Goal: Task Accomplishment & Management: Complete application form

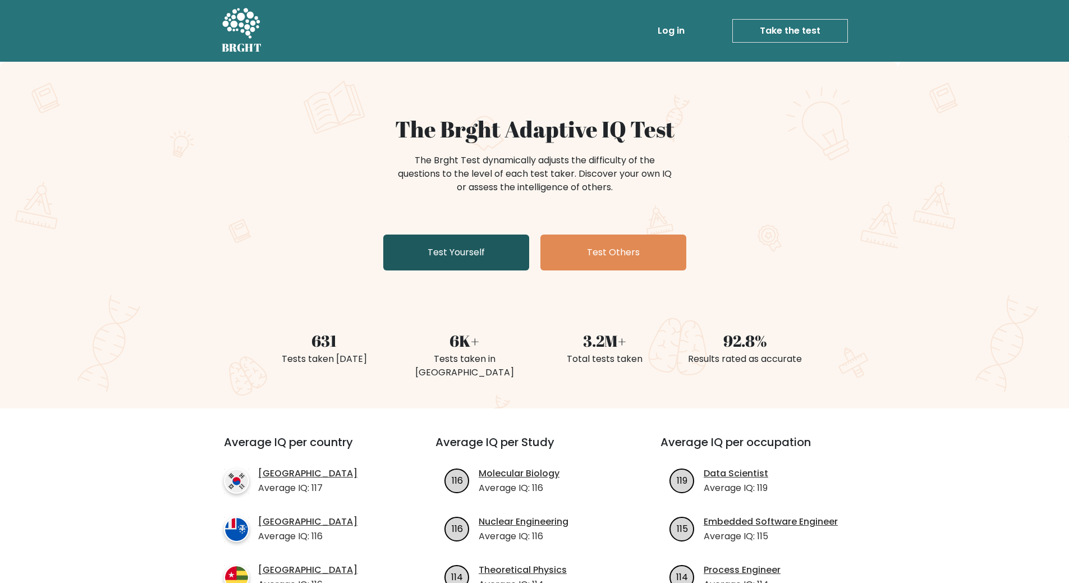
click at [406, 257] on link "Test Yourself" at bounding box center [456, 253] width 146 height 36
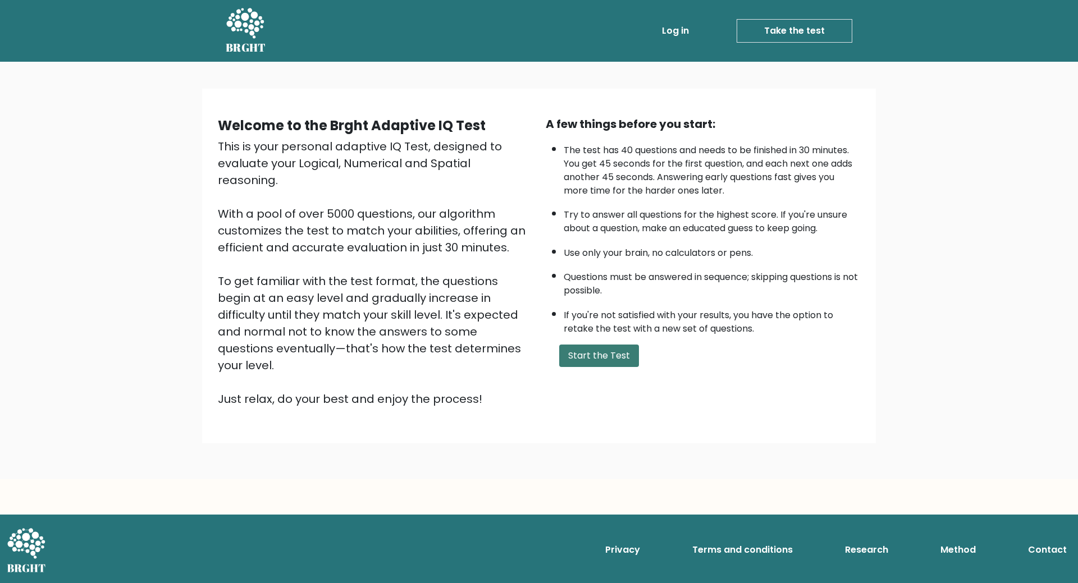
click at [586, 355] on button "Start the Test" at bounding box center [599, 356] width 80 height 22
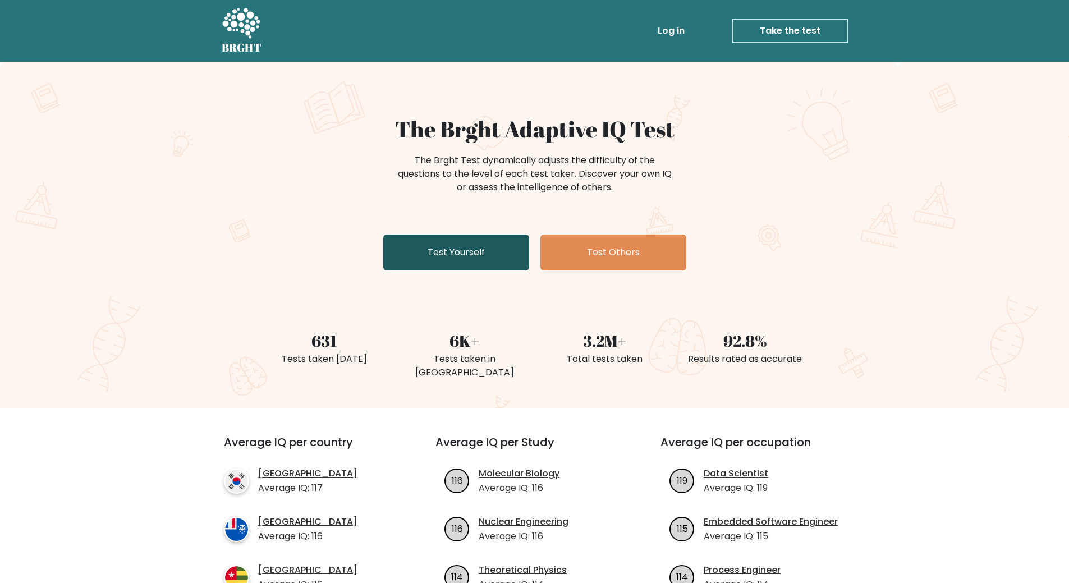
click at [462, 268] on link "Test Yourself" at bounding box center [456, 253] width 146 height 36
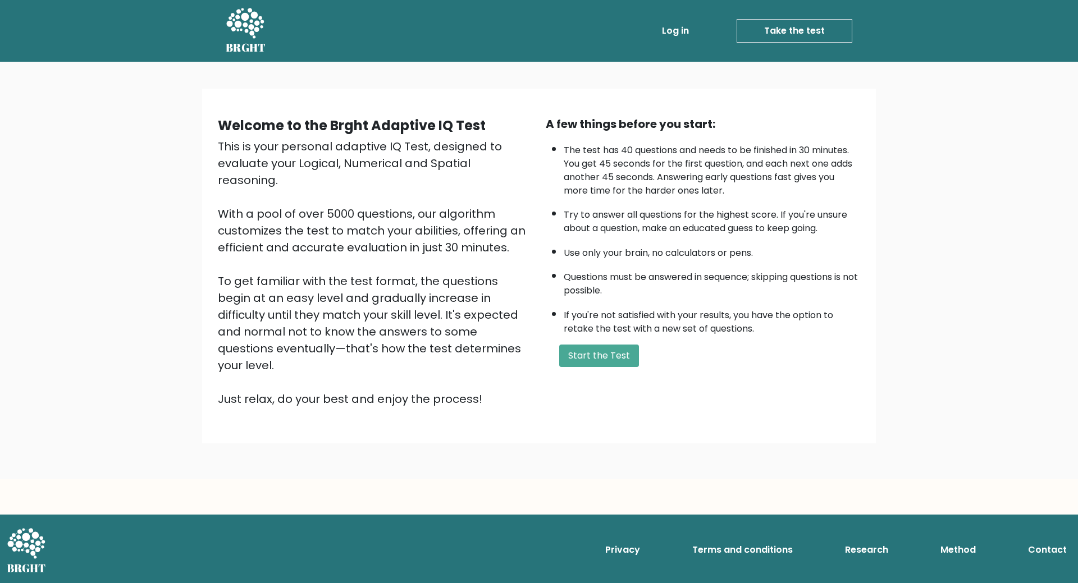
click at [597, 343] on div "A few things before you start: The test has 40 questions and needs to be finish…" at bounding box center [703, 262] width 328 height 292
click at [595, 359] on button "Start the Test" at bounding box center [599, 356] width 80 height 22
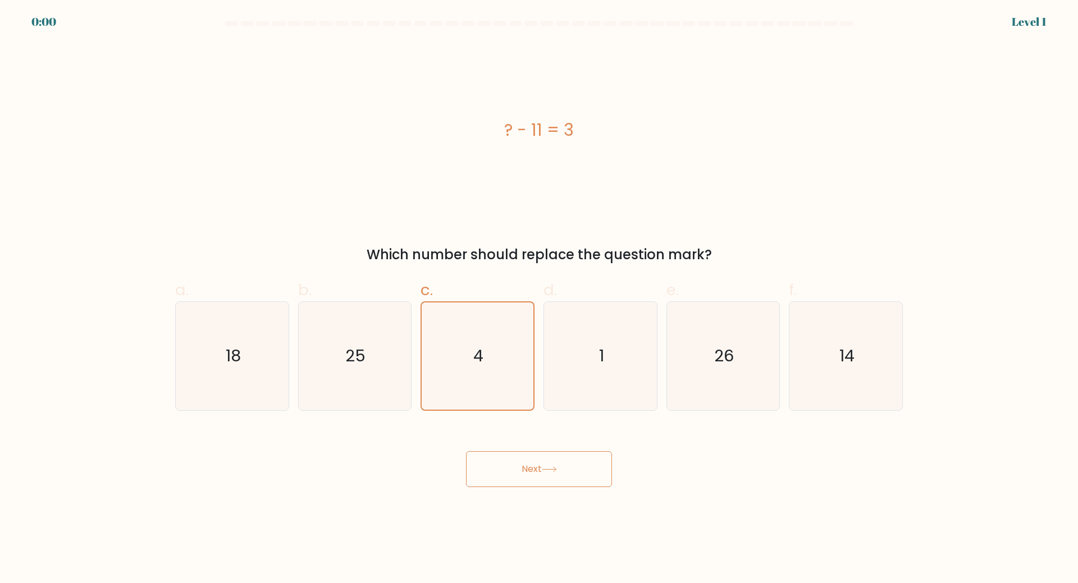
click at [560, 455] on button "Next" at bounding box center [539, 469] width 146 height 36
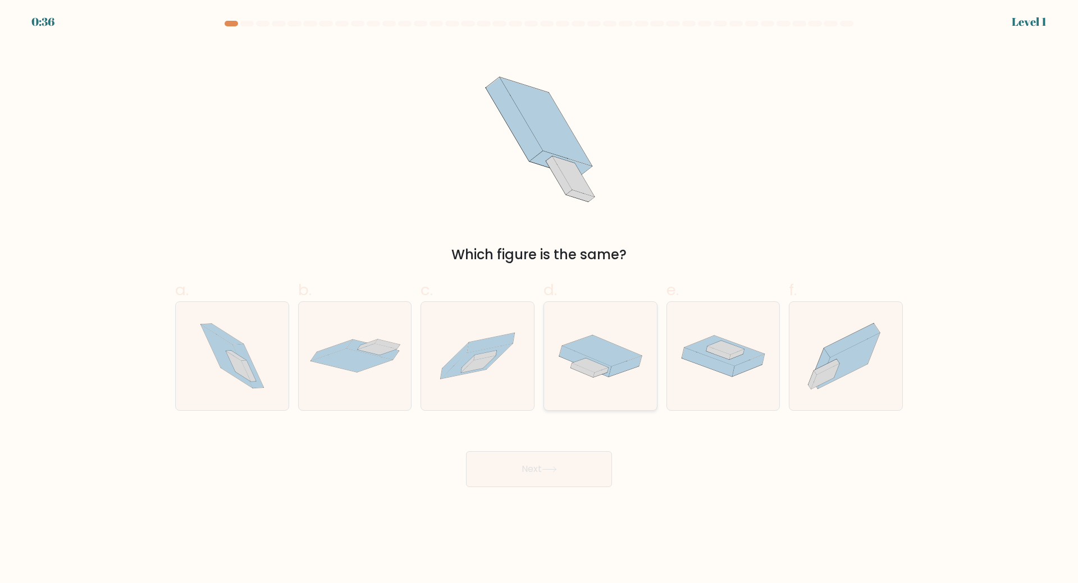
click at [591, 370] on icon at bounding box center [590, 366] width 36 height 14
click at [540, 299] on input "d." at bounding box center [539, 295] width 1 height 7
radio input "true"
click at [566, 464] on button "Next" at bounding box center [539, 469] width 146 height 36
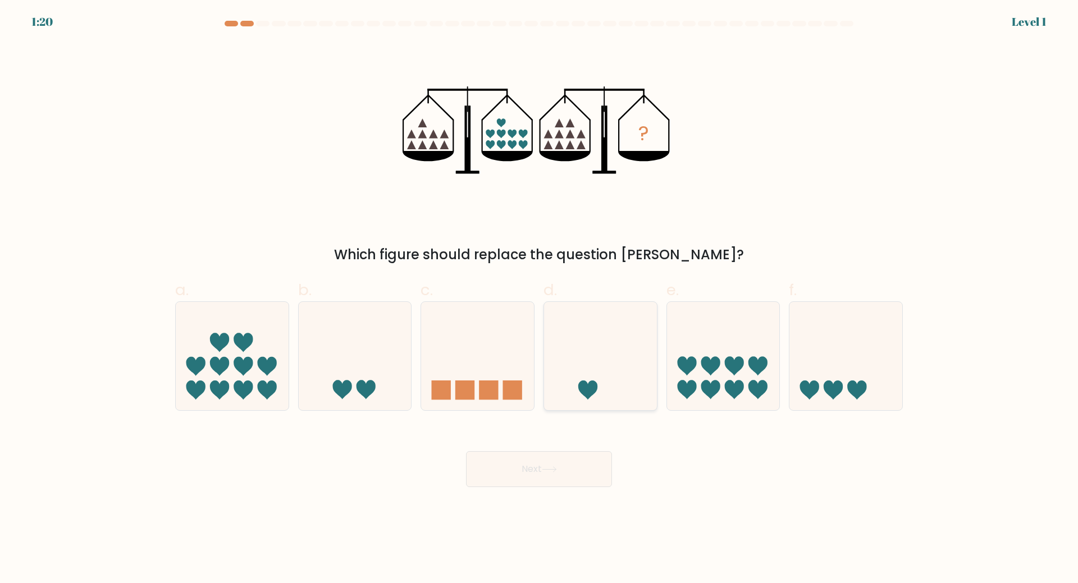
click at [608, 362] on icon at bounding box center [600, 355] width 113 height 93
click at [540, 299] on input "d." at bounding box center [539, 295] width 1 height 7
radio input "true"
click at [522, 477] on button "Next" at bounding box center [539, 469] width 146 height 36
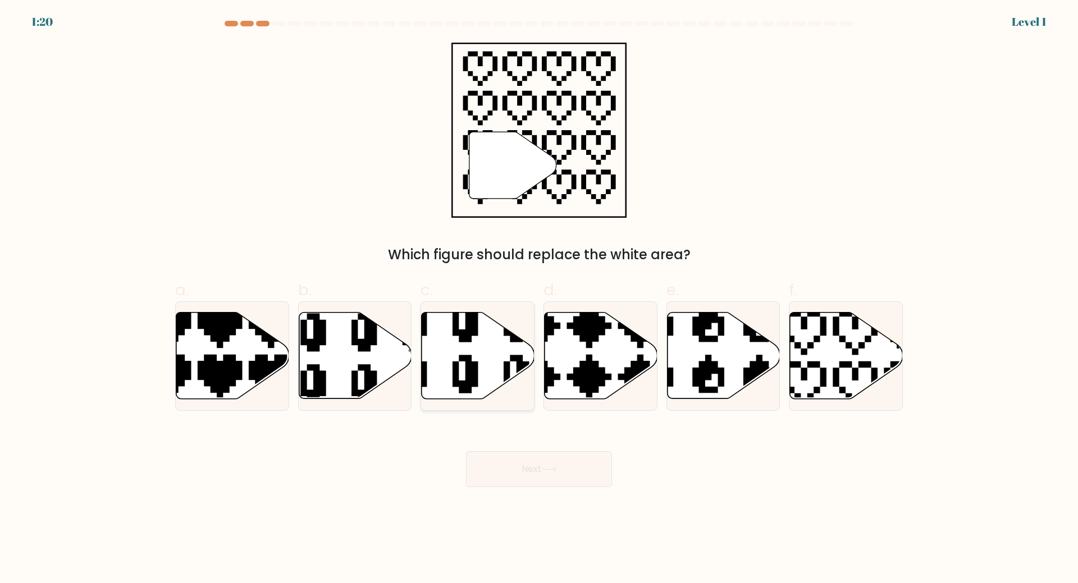
click at [465, 373] on icon at bounding box center [439, 399] width 179 height 191
click at [539, 299] on input "c." at bounding box center [539, 295] width 1 height 7
radio input "true"
click at [513, 470] on button "Next" at bounding box center [539, 469] width 146 height 36
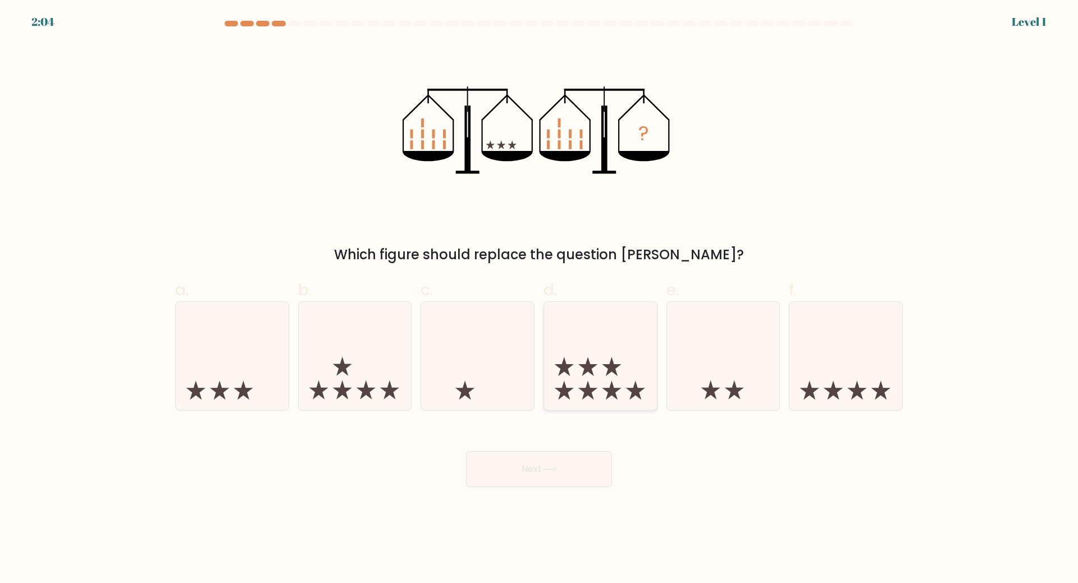
click at [622, 348] on icon at bounding box center [600, 355] width 113 height 93
click at [540, 299] on input "d." at bounding box center [539, 295] width 1 height 7
radio input "true"
click at [509, 468] on button "Next" at bounding box center [539, 469] width 146 height 36
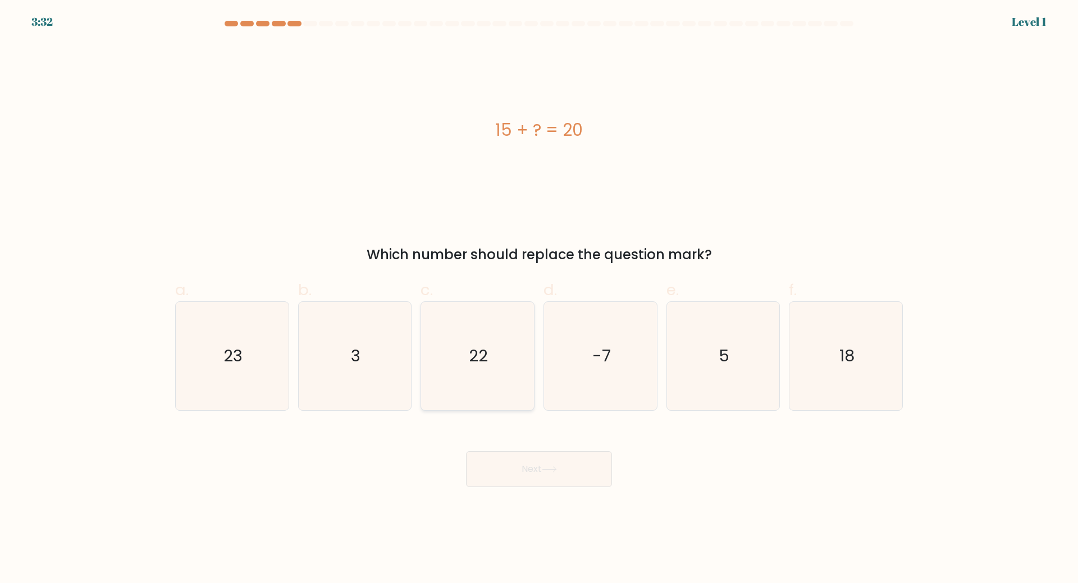
click at [458, 374] on icon "22" at bounding box center [477, 356] width 108 height 108
click at [539, 299] on input "c. 22" at bounding box center [539, 295] width 1 height 7
radio input "true"
click at [540, 448] on div "Next" at bounding box center [538, 455] width 741 height 63
click at [364, 358] on icon "3" at bounding box center [354, 356] width 108 height 108
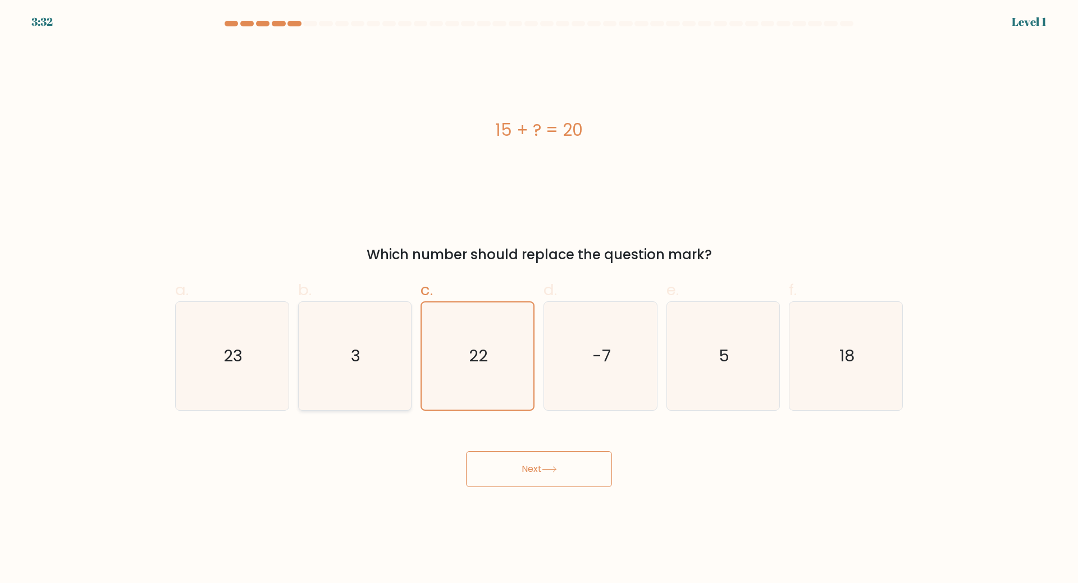
click at [539, 299] on input "b. 3" at bounding box center [539, 295] width 1 height 7
radio input "true"
click at [550, 478] on button "Next" at bounding box center [539, 469] width 146 height 36
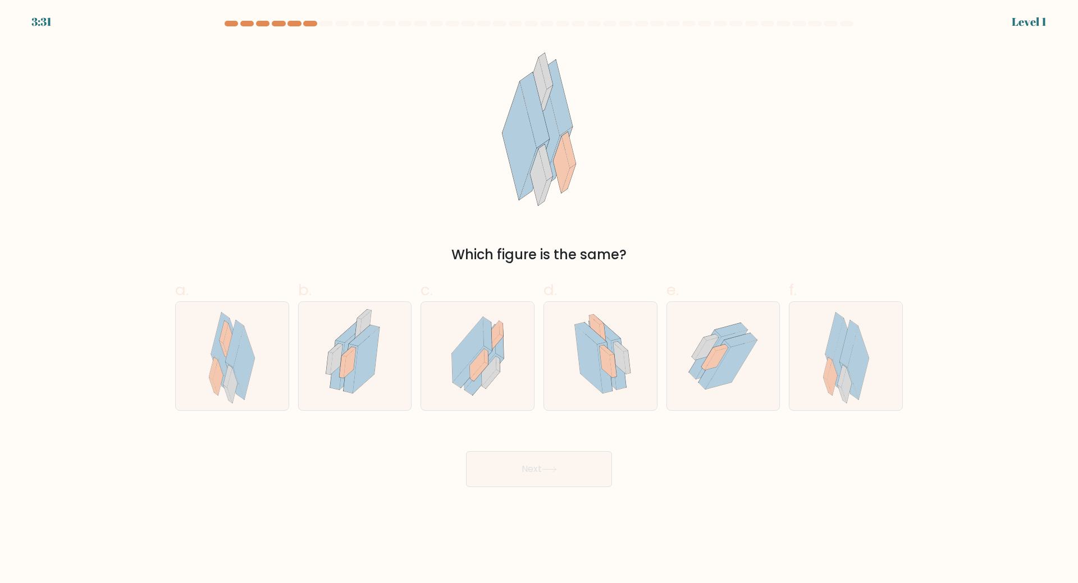
click at [474, 374] on icon at bounding box center [479, 371] width 18 height 19
click at [539, 299] on input "c." at bounding box center [539, 295] width 1 height 7
radio input "true"
click at [543, 452] on button "Next" at bounding box center [539, 469] width 146 height 36
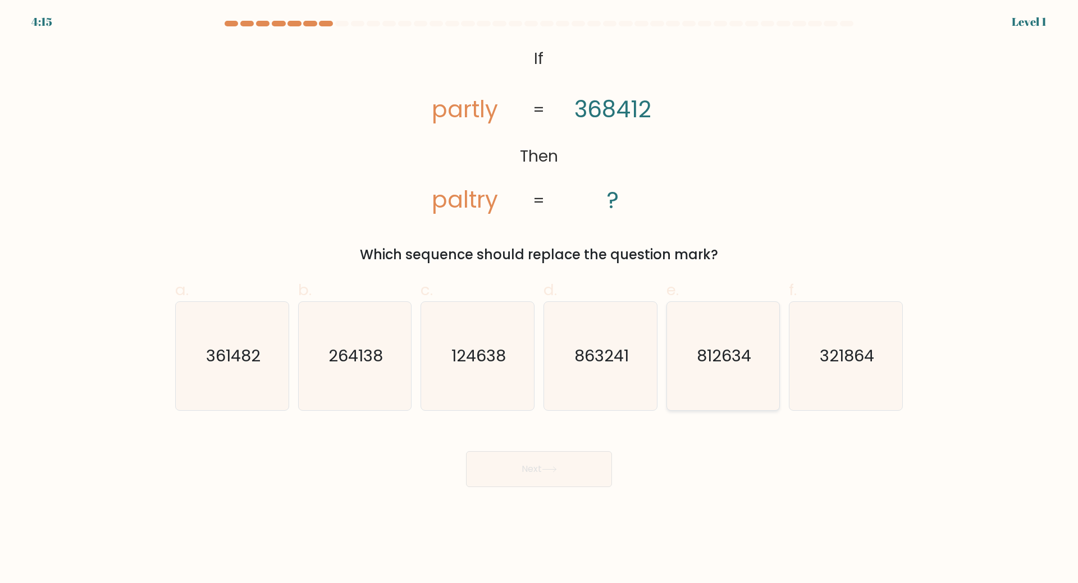
click at [692, 382] on icon "812634" at bounding box center [723, 356] width 108 height 108
click at [540, 299] on input "e. 812634" at bounding box center [539, 295] width 1 height 7
radio input "true"
click at [575, 453] on button "Next" at bounding box center [539, 469] width 146 height 36
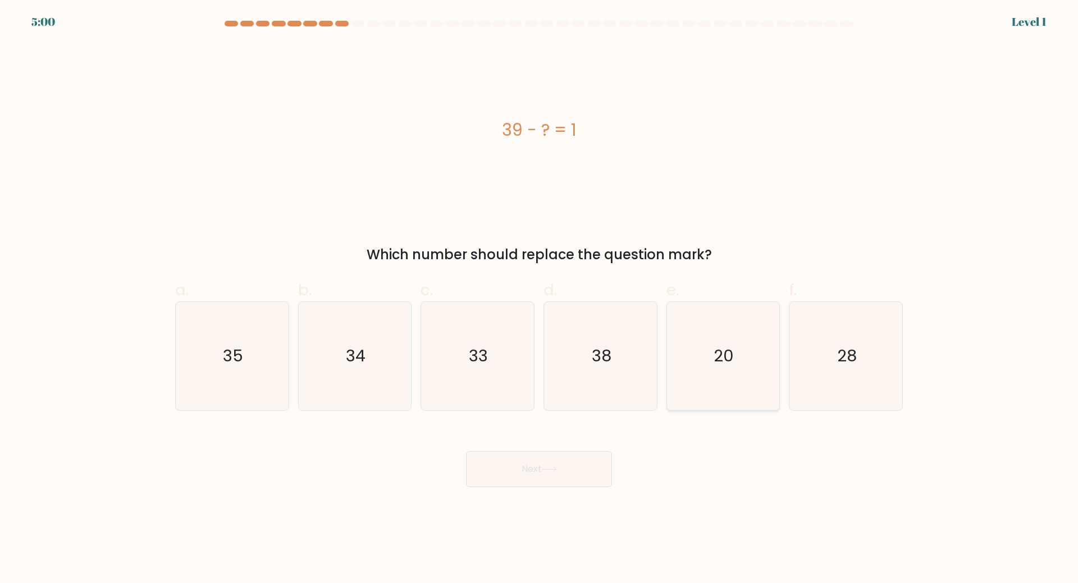
click at [726, 376] on icon "20" at bounding box center [723, 356] width 108 height 108
click at [540, 299] on input "e. 20" at bounding box center [539, 295] width 1 height 7
radio input "true"
click at [563, 477] on button "Next" at bounding box center [539, 469] width 146 height 36
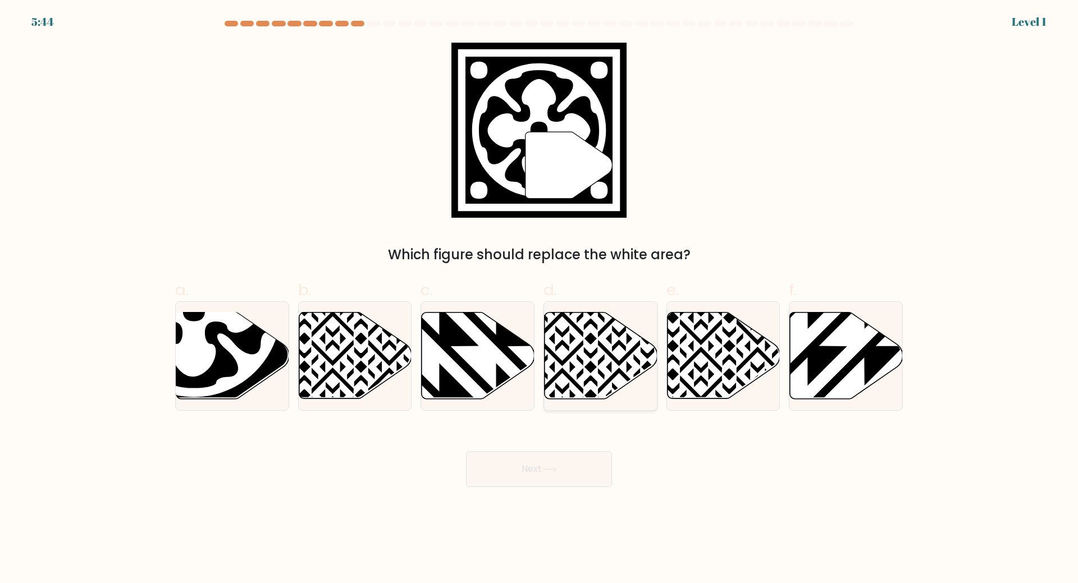
click at [581, 367] on icon at bounding box center [601, 356] width 113 height 86
click at [540, 299] on input "d." at bounding box center [539, 295] width 1 height 7
radio input "true"
click at [562, 458] on button "Next" at bounding box center [539, 469] width 146 height 36
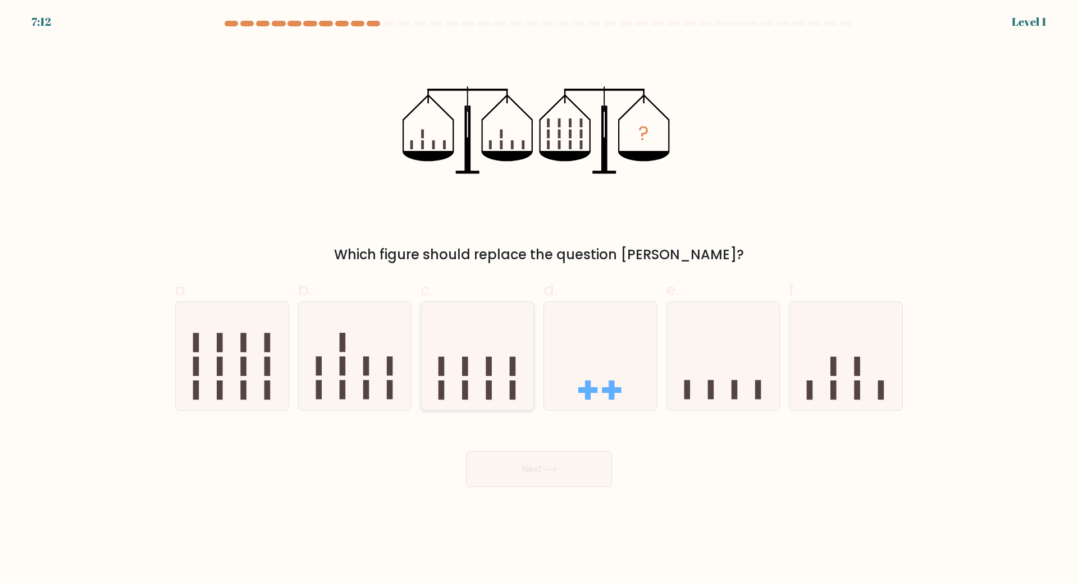
click at [480, 381] on icon at bounding box center [477, 355] width 113 height 93
click at [539, 299] on input "c." at bounding box center [539, 295] width 1 height 7
radio input "true"
click at [516, 485] on button "Next" at bounding box center [539, 469] width 146 height 36
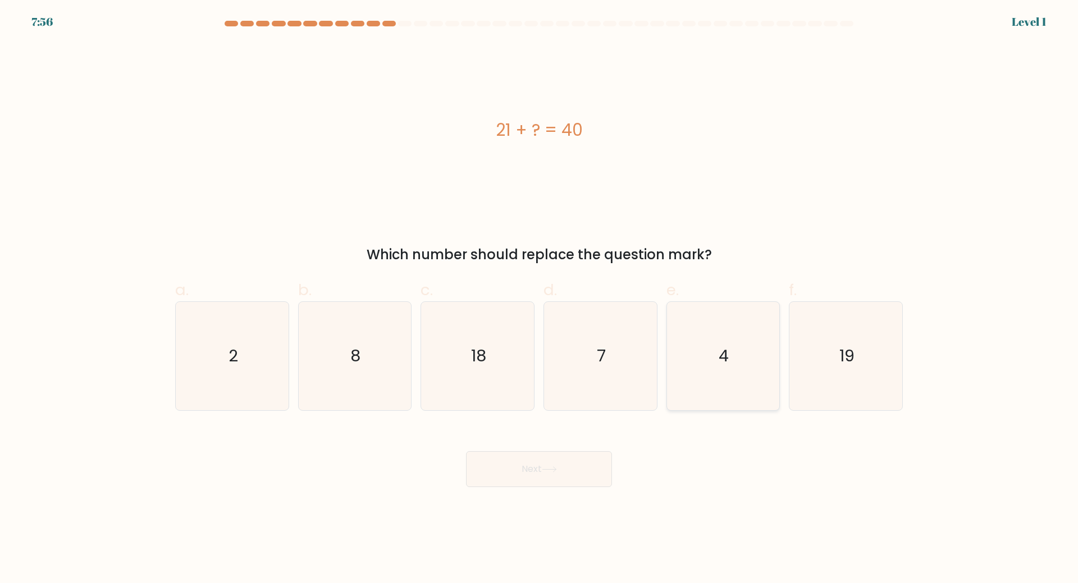
click at [683, 357] on icon "4" at bounding box center [723, 356] width 108 height 108
click at [540, 299] on input "e. 4" at bounding box center [539, 295] width 1 height 7
radio input "true"
click at [611, 464] on button "Next" at bounding box center [539, 469] width 146 height 36
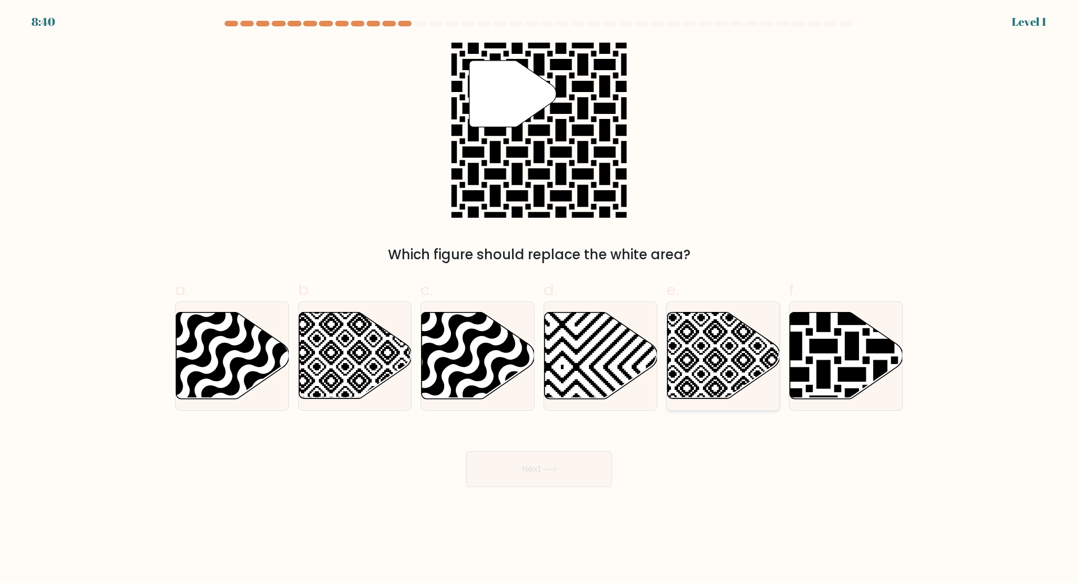
click at [708, 374] on icon at bounding box center [757, 403] width 227 height 227
click at [540, 299] on input "e." at bounding box center [539, 295] width 1 height 7
radio input "true"
click at [575, 471] on button "Next" at bounding box center [539, 469] width 146 height 36
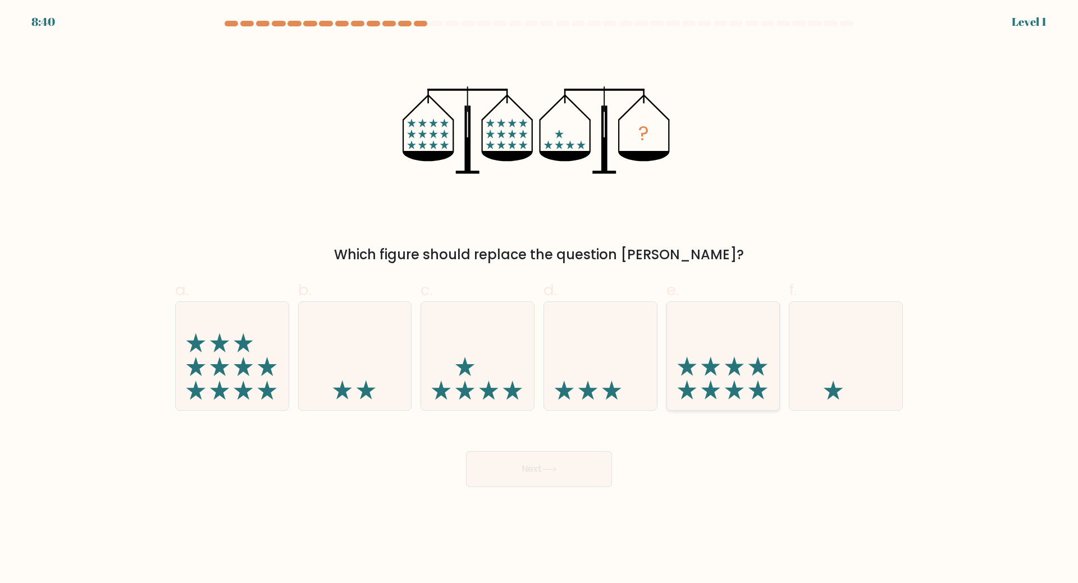
click at [735, 351] on icon at bounding box center [723, 355] width 113 height 93
click at [540, 299] on input "e." at bounding box center [539, 295] width 1 height 7
radio input "true"
click at [436, 456] on div "Next" at bounding box center [538, 455] width 741 height 63
click at [504, 481] on button "Next" at bounding box center [539, 469] width 146 height 36
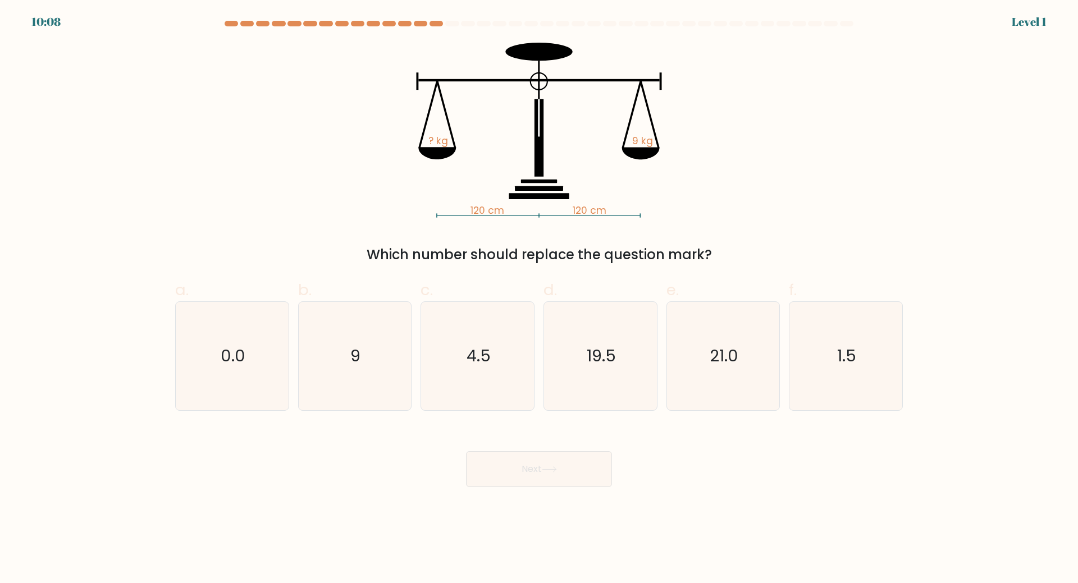
click at [414, 353] on div "b. 9" at bounding box center [355, 344] width 123 height 132
click at [492, 452] on button "Next" at bounding box center [539, 469] width 146 height 36
click at [382, 323] on icon "9" at bounding box center [354, 356] width 108 height 108
click at [539, 299] on input "b. 9" at bounding box center [539, 295] width 1 height 7
radio input "true"
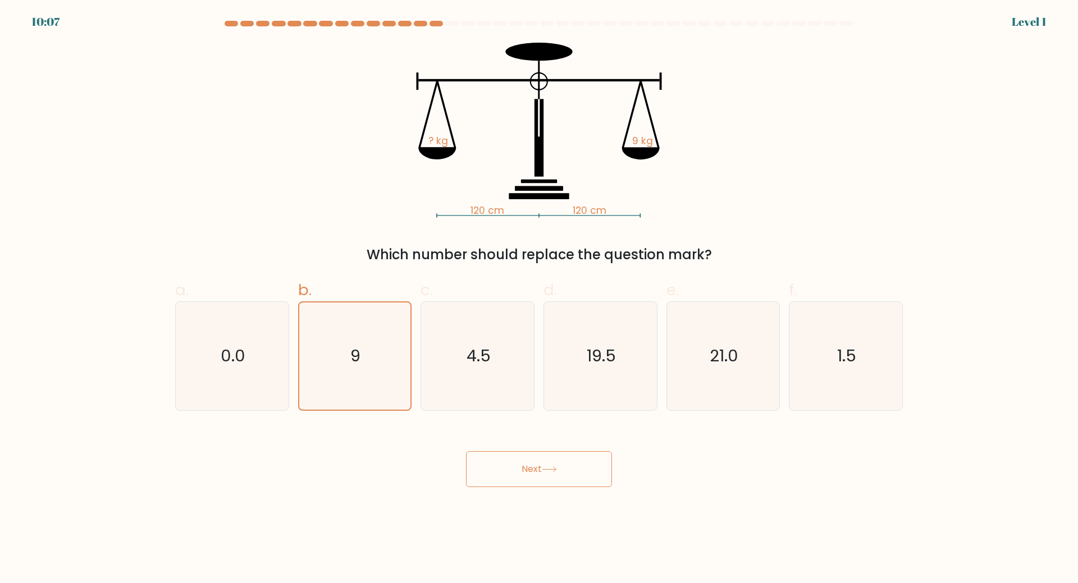
click at [523, 456] on button "Next" at bounding box center [539, 469] width 146 height 36
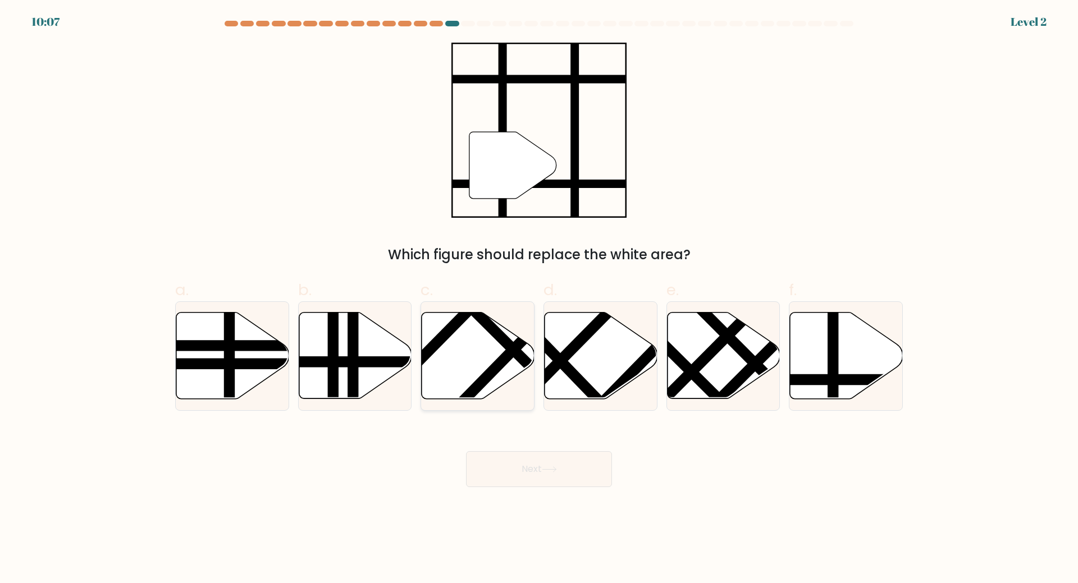
click at [482, 371] on icon at bounding box center [478, 356] width 113 height 86
click at [539, 299] on input "c." at bounding box center [539, 295] width 1 height 7
radio input "true"
click at [525, 481] on button "Next" at bounding box center [539, 469] width 146 height 36
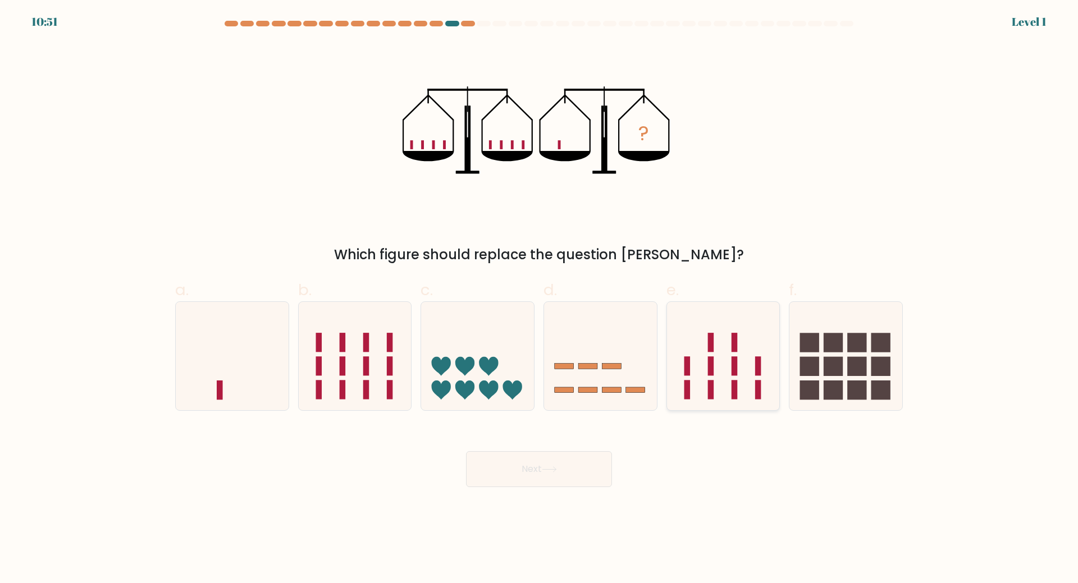
click at [719, 340] on icon at bounding box center [723, 355] width 113 height 93
click at [540, 299] on input "e." at bounding box center [539, 295] width 1 height 7
radio input "true"
click at [552, 486] on button "Next" at bounding box center [539, 469] width 146 height 36
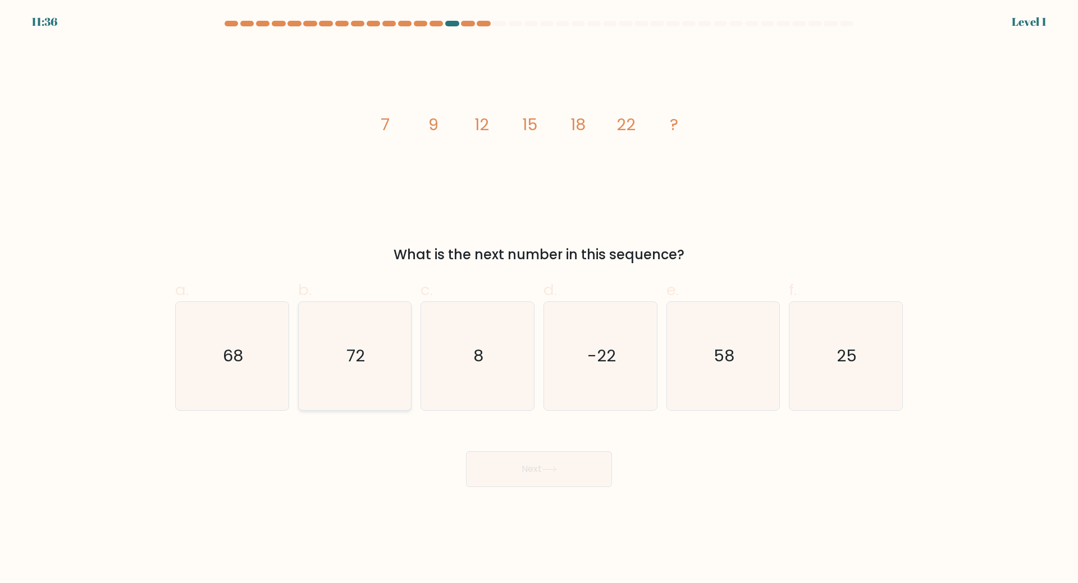
click at [299, 392] on div "72" at bounding box center [355, 355] width 114 height 109
click at [539, 299] on input "b. 72" at bounding box center [539, 295] width 1 height 7
radio input "true"
click at [514, 470] on button "Next" at bounding box center [539, 469] width 146 height 36
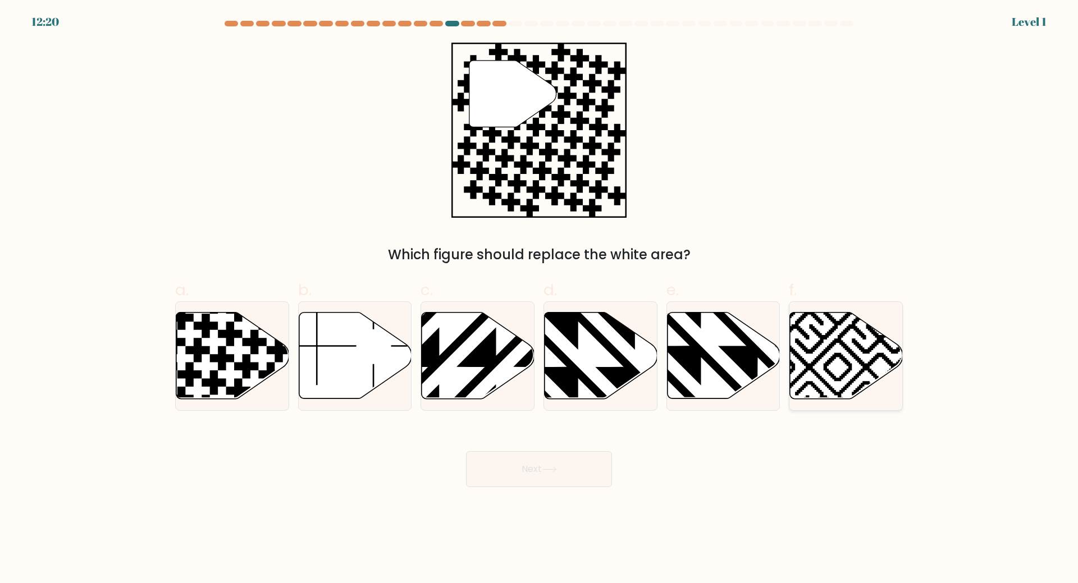
click at [828, 369] on icon at bounding box center [846, 356] width 113 height 86
click at [540, 299] on input "f." at bounding box center [539, 295] width 1 height 7
radio input "true"
click at [562, 475] on button "Next" at bounding box center [539, 469] width 146 height 36
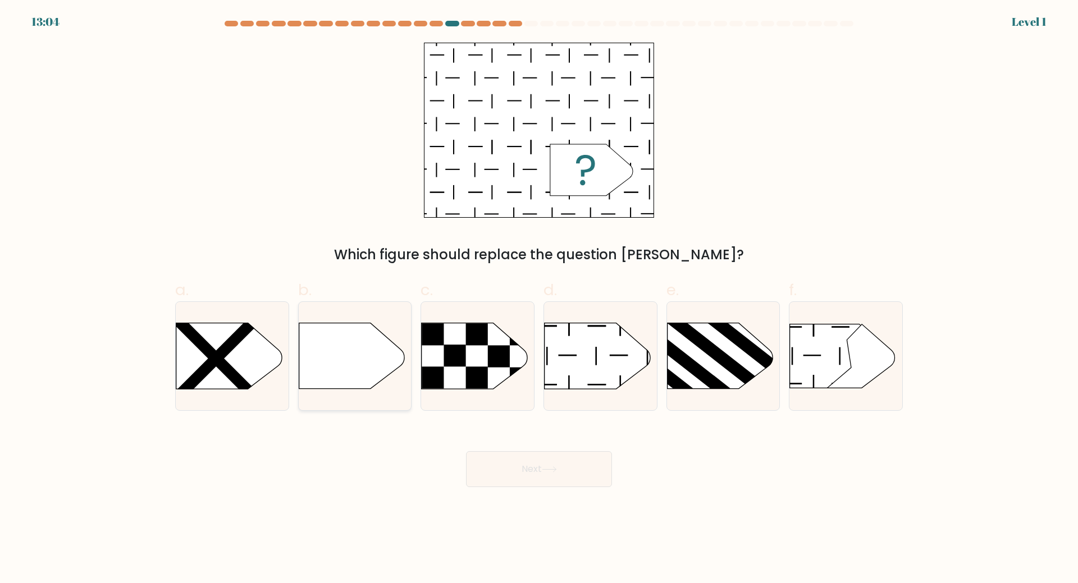
click at [362, 378] on icon at bounding box center [352, 356] width 106 height 66
click at [539, 299] on input "b." at bounding box center [539, 295] width 1 height 7
radio input "true"
click at [583, 468] on button "Next" at bounding box center [539, 469] width 146 height 36
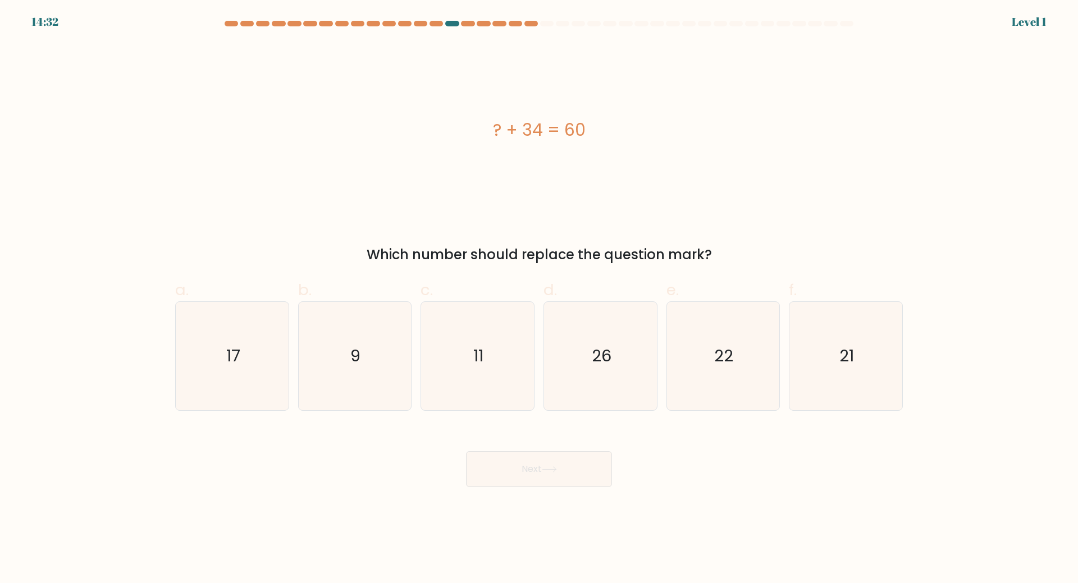
click at [573, 356] on icon "26" at bounding box center [600, 356] width 108 height 108
click at [540, 299] on input "d. 26" at bounding box center [539, 295] width 1 height 7
radio input "true"
click at [582, 455] on button "Next" at bounding box center [539, 469] width 146 height 36
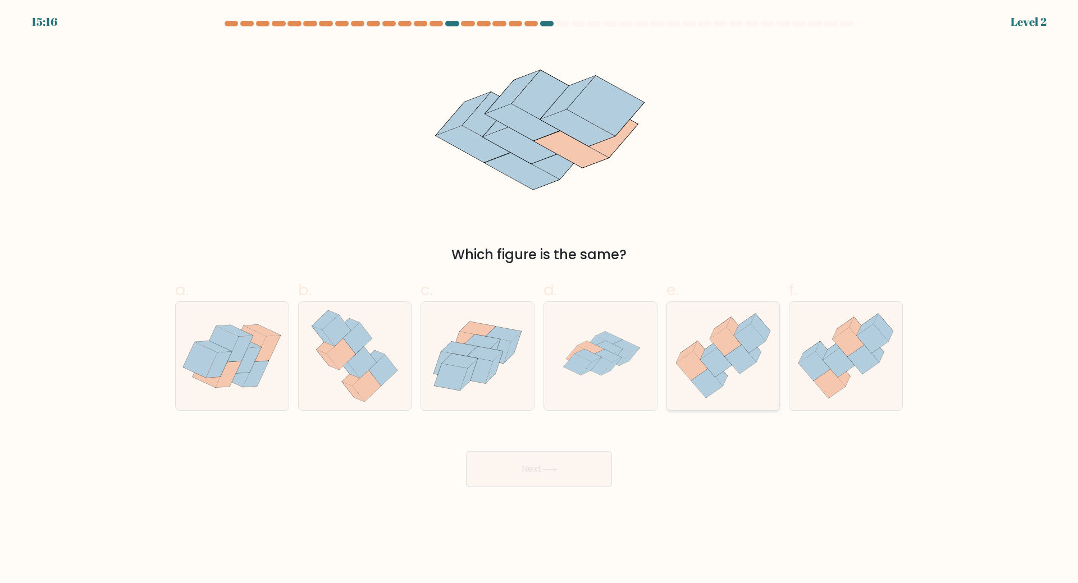
click at [700, 410] on div at bounding box center [723, 355] width 114 height 109
click at [540, 299] on input "e." at bounding box center [539, 295] width 1 height 7
radio input "true"
click at [546, 470] on icon at bounding box center [548, 469] width 13 height 5
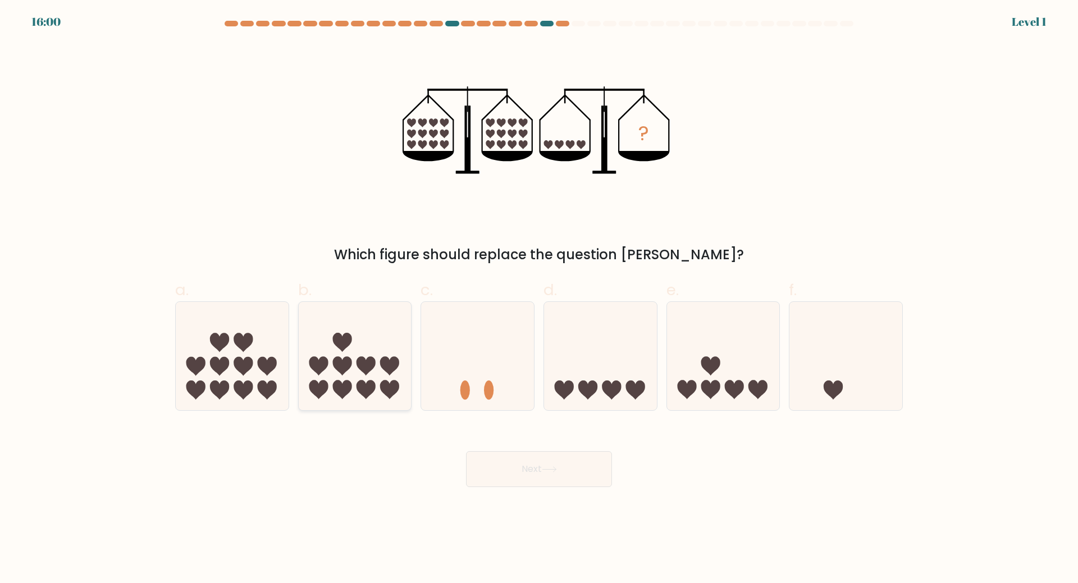
click at [396, 386] on icon at bounding box center [389, 390] width 19 height 19
click at [539, 299] on input "b." at bounding box center [539, 295] width 1 height 7
radio input "true"
click at [545, 469] on button "Next" at bounding box center [539, 469] width 146 height 36
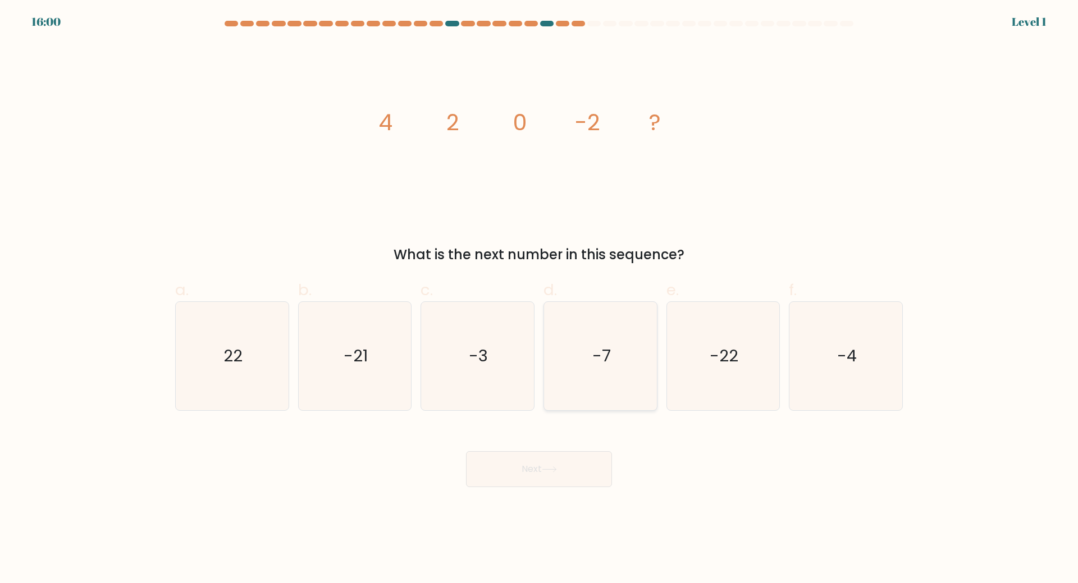
click at [638, 363] on icon "-7" at bounding box center [600, 356] width 108 height 108
click at [540, 299] on input "d. -7" at bounding box center [539, 295] width 1 height 7
radio input "true"
click at [587, 472] on button "Next" at bounding box center [539, 469] width 146 height 36
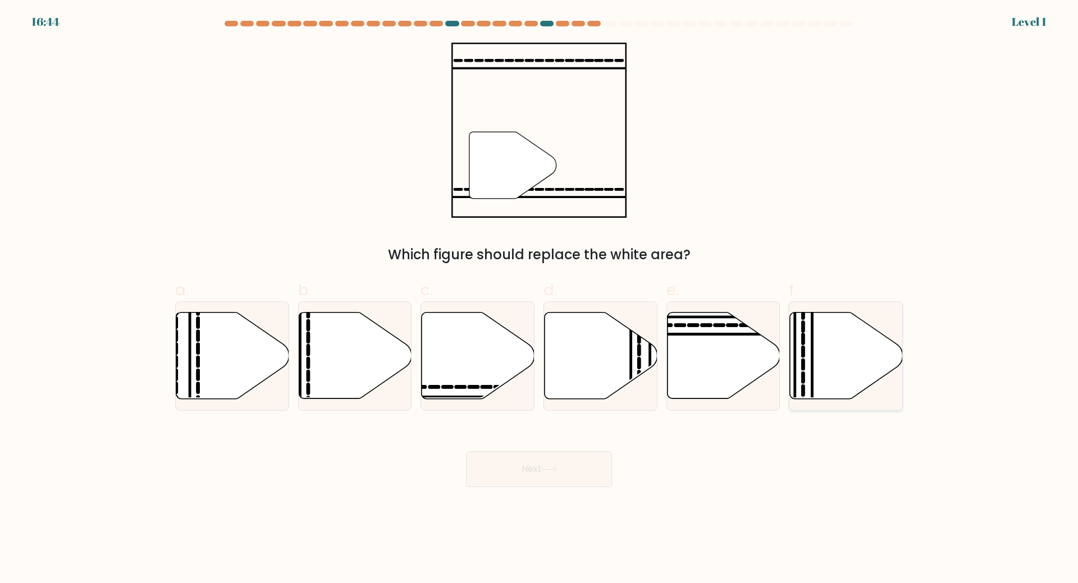
click at [877, 319] on icon at bounding box center [845, 356] width 113 height 88
click at [540, 299] on input "f." at bounding box center [539, 295] width 1 height 7
radio input "true"
click at [582, 445] on div "Next" at bounding box center [538, 455] width 741 height 63
click at [576, 466] on button "Next" at bounding box center [539, 469] width 146 height 36
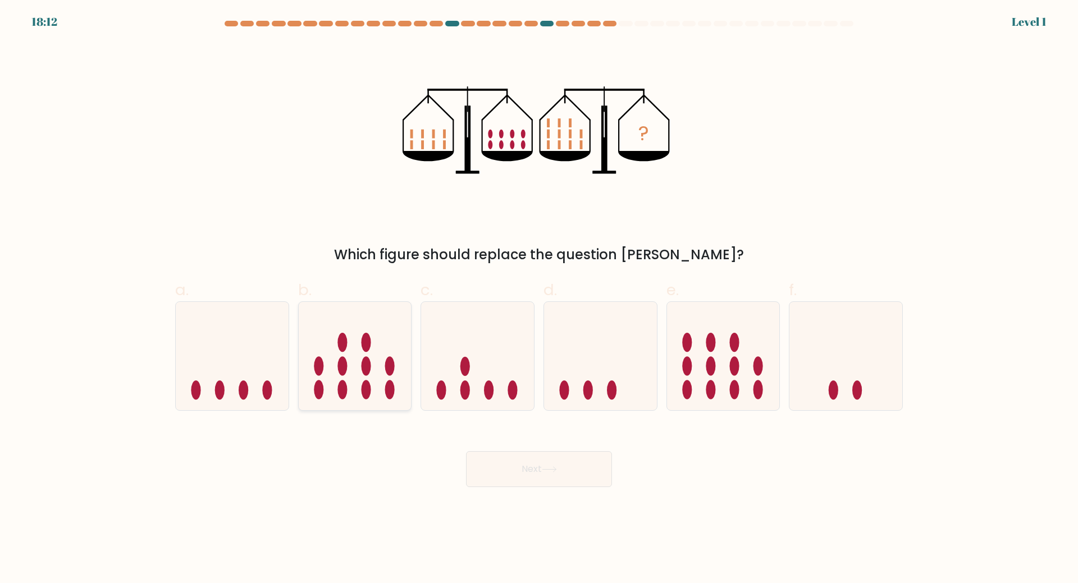
click at [304, 372] on icon at bounding box center [355, 355] width 113 height 93
click at [539, 299] on input "b." at bounding box center [539, 295] width 1 height 7
radio input "true"
click at [463, 463] on div "Next" at bounding box center [538, 455] width 741 height 63
click at [489, 467] on button "Next" at bounding box center [539, 469] width 146 height 36
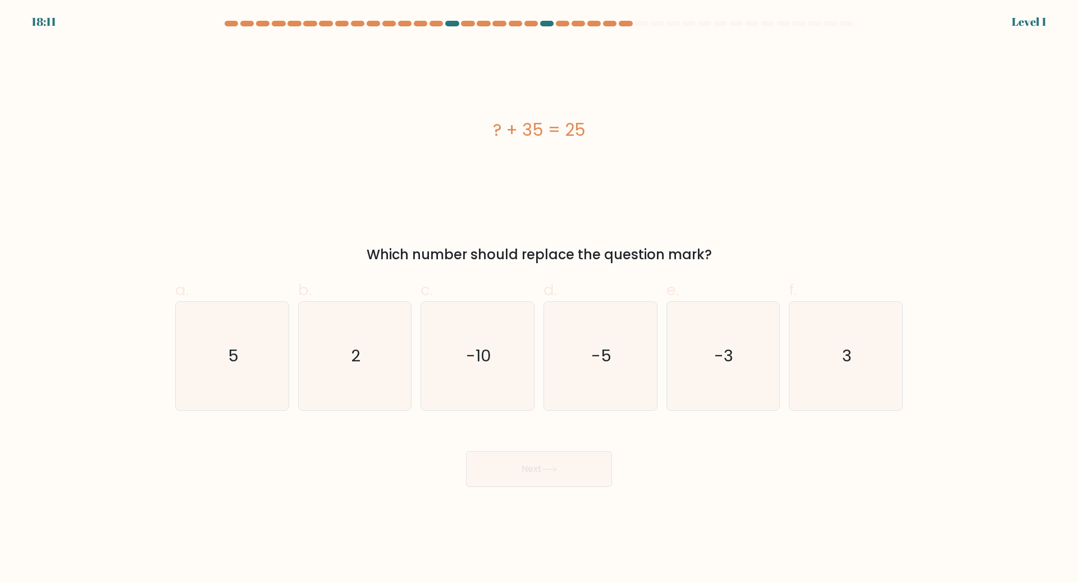
click at [474, 371] on icon "-10" at bounding box center [477, 356] width 108 height 108
click at [539, 299] on input "c. -10" at bounding box center [539, 295] width 1 height 7
radio input "true"
click at [570, 487] on body "18:11 Level 1 5" at bounding box center [539, 291] width 1078 height 583
click at [659, 377] on div "d. -5" at bounding box center [600, 344] width 123 height 132
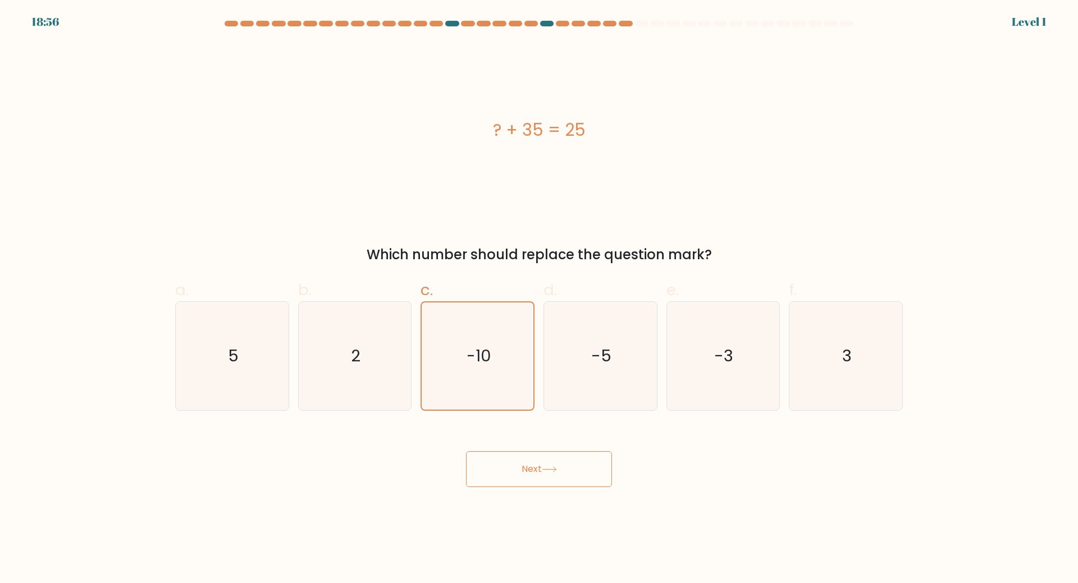
click at [566, 480] on button "Next" at bounding box center [539, 469] width 146 height 36
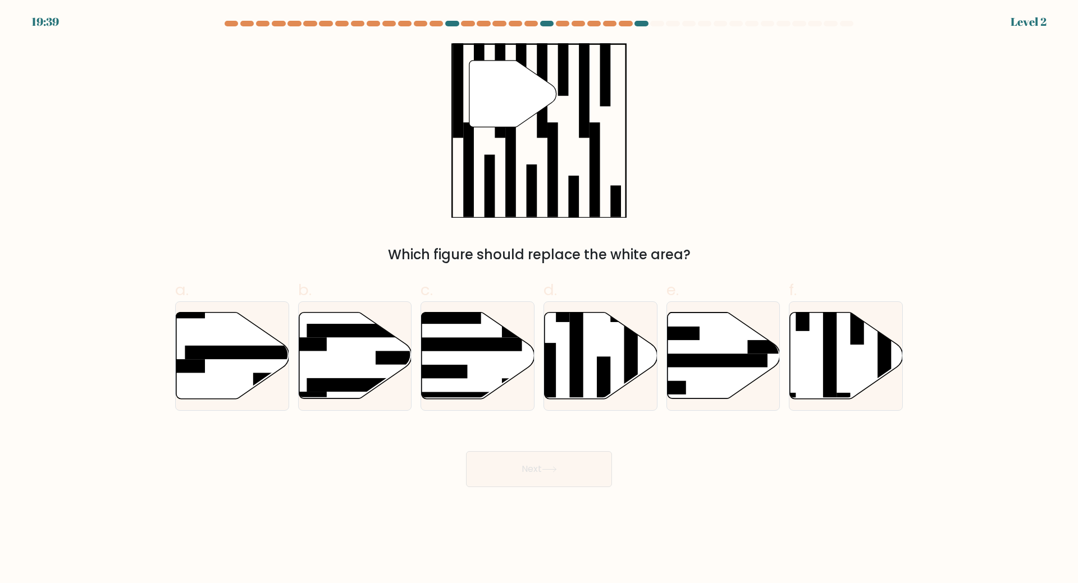
click at [749, 358] on rect at bounding box center [706, 360] width 122 height 13
click at [540, 299] on input "e." at bounding box center [539, 295] width 1 height 7
radio input "true"
click at [598, 450] on div "Next" at bounding box center [538, 455] width 741 height 63
click at [586, 460] on button "Next" at bounding box center [539, 469] width 146 height 36
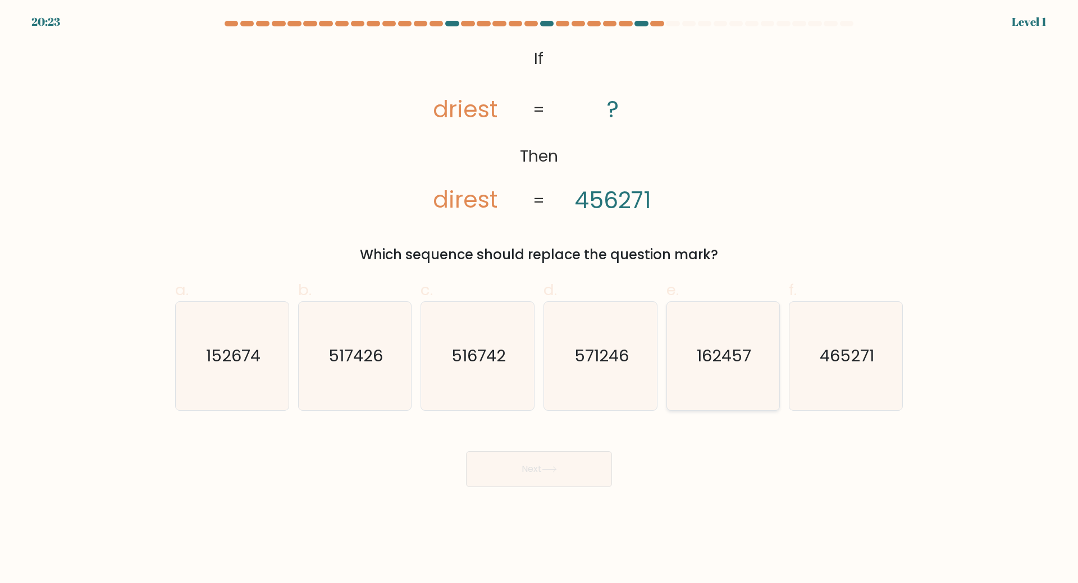
drag, startPoint x: 703, startPoint y: 383, endPoint x: 686, endPoint y: 398, distance: 23.1
click at [703, 382] on icon "162457" at bounding box center [723, 356] width 108 height 108
click at [540, 299] on input "e. 162457" at bounding box center [539, 295] width 1 height 7
radio input "true"
click at [572, 458] on button "Next" at bounding box center [539, 469] width 146 height 36
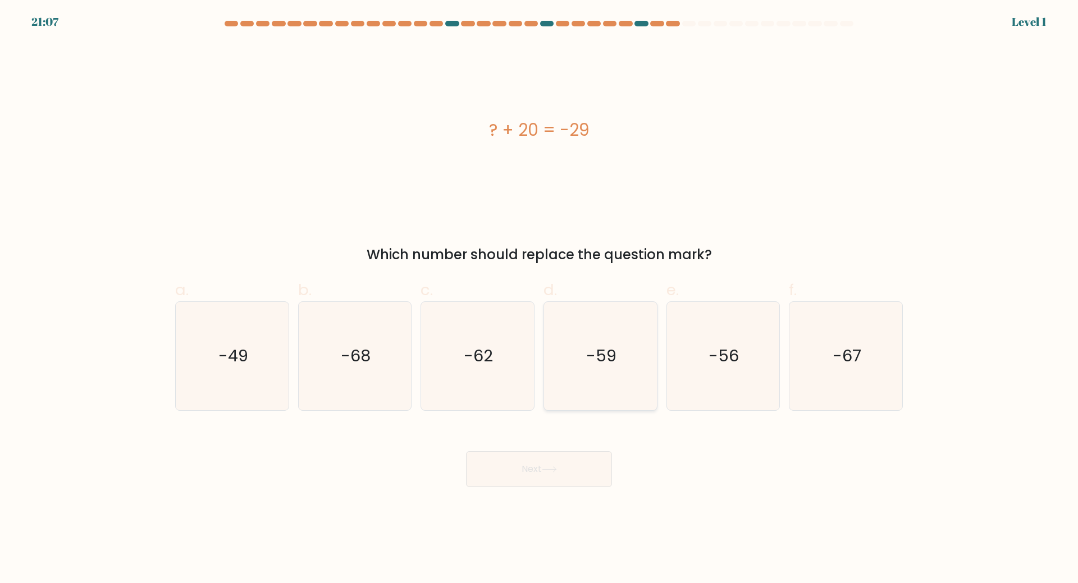
click at [651, 370] on icon "-59" at bounding box center [600, 356] width 108 height 108
click at [540, 299] on input "d. -59" at bounding box center [539, 295] width 1 height 7
radio input "true"
click at [617, 454] on div "Next" at bounding box center [538, 455] width 741 height 63
click at [575, 469] on button "Next" at bounding box center [539, 469] width 146 height 36
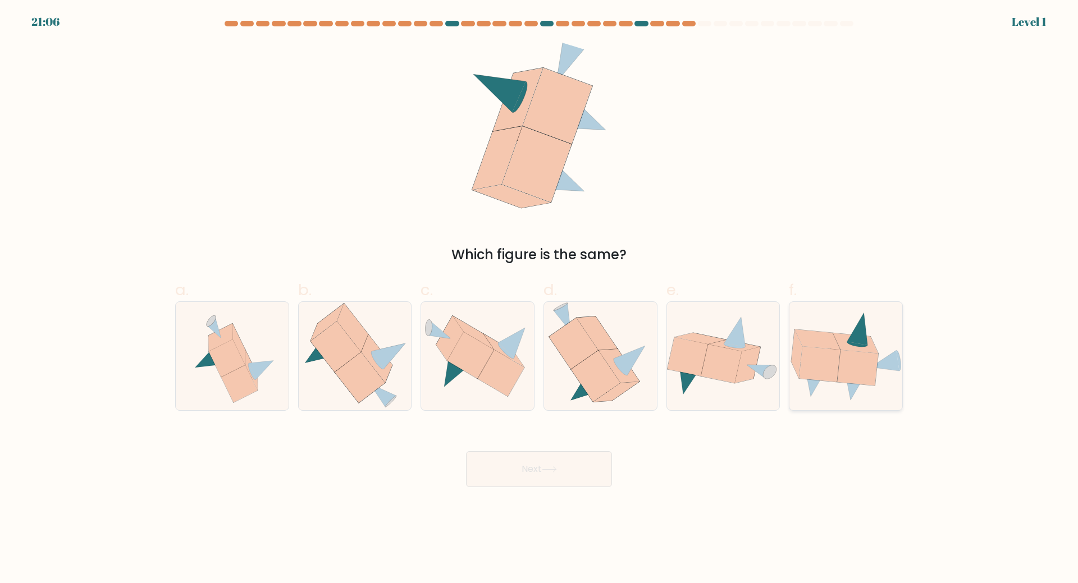
click at [862, 367] on icon at bounding box center [857, 367] width 41 height 35
click at [540, 299] on input "f." at bounding box center [539, 295] width 1 height 7
radio input "true"
click at [560, 474] on button "Next" at bounding box center [539, 469] width 146 height 36
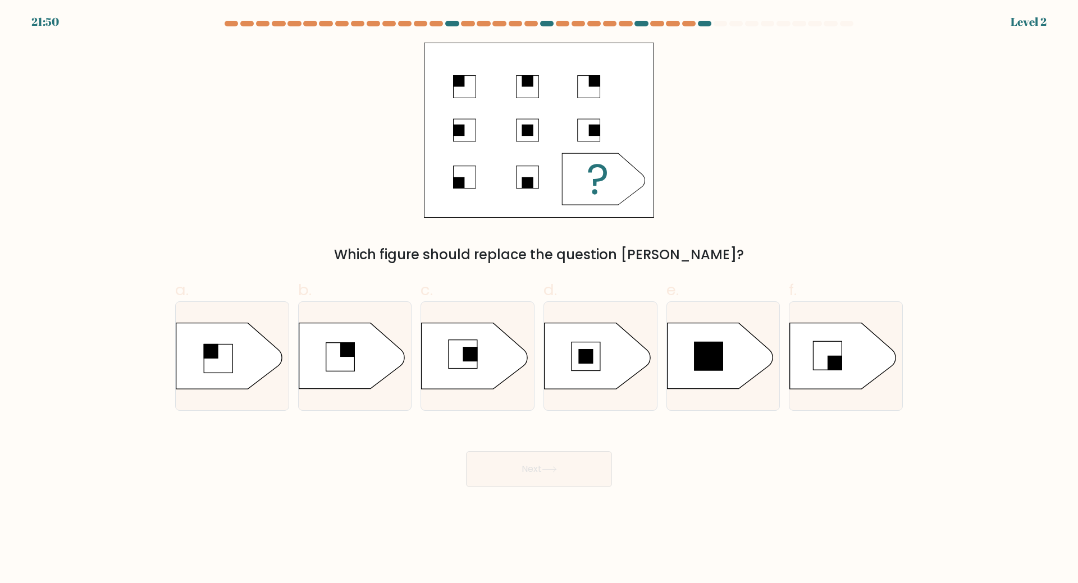
click at [413, 358] on div "b." at bounding box center [355, 344] width 123 height 132
click at [494, 415] on form "a." at bounding box center [539, 254] width 1078 height 467
click at [484, 386] on icon at bounding box center [475, 356] width 106 height 66
click at [539, 299] on input "c." at bounding box center [539, 295] width 1 height 7
radio input "true"
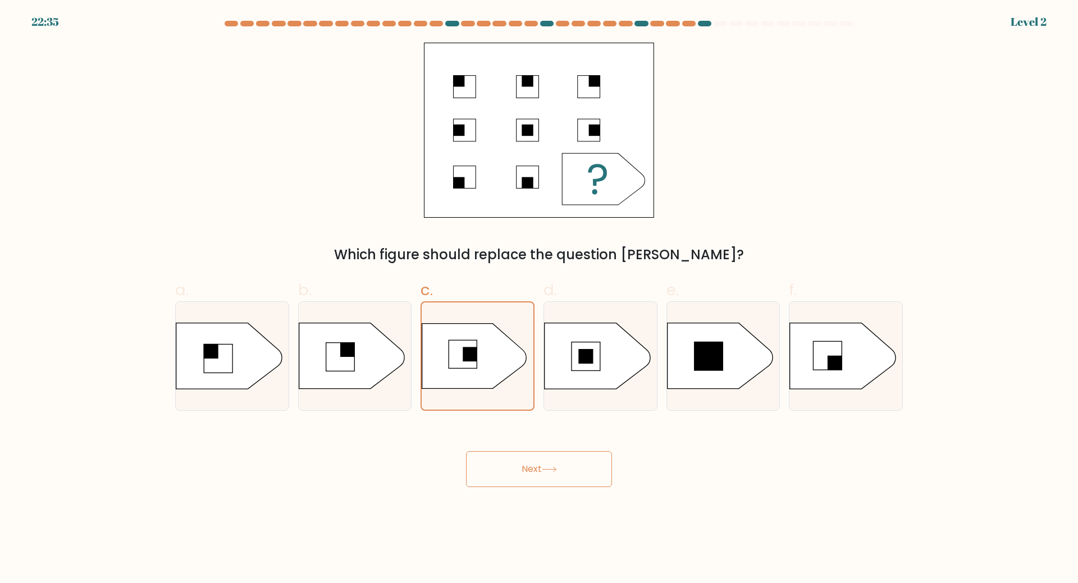
click at [500, 463] on button "Next" at bounding box center [539, 469] width 146 height 36
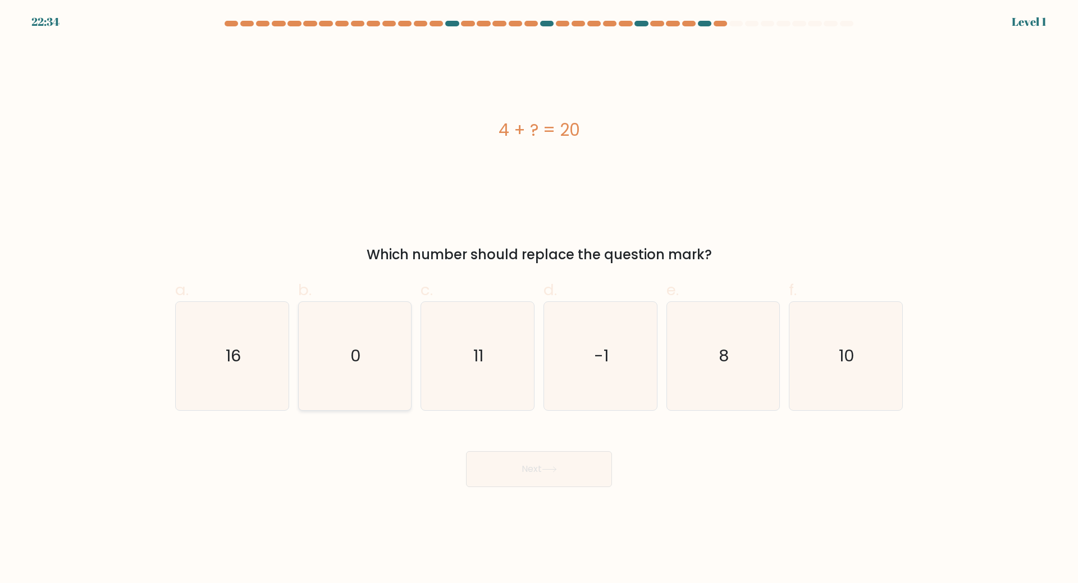
click at [345, 364] on icon "0" at bounding box center [354, 356] width 108 height 108
click at [539, 299] on input "b. 0" at bounding box center [539, 295] width 1 height 7
radio input "true"
click at [575, 493] on body "22:34 Level 1 0" at bounding box center [539, 291] width 1078 height 583
click at [590, 464] on button "Next" at bounding box center [539, 469] width 146 height 36
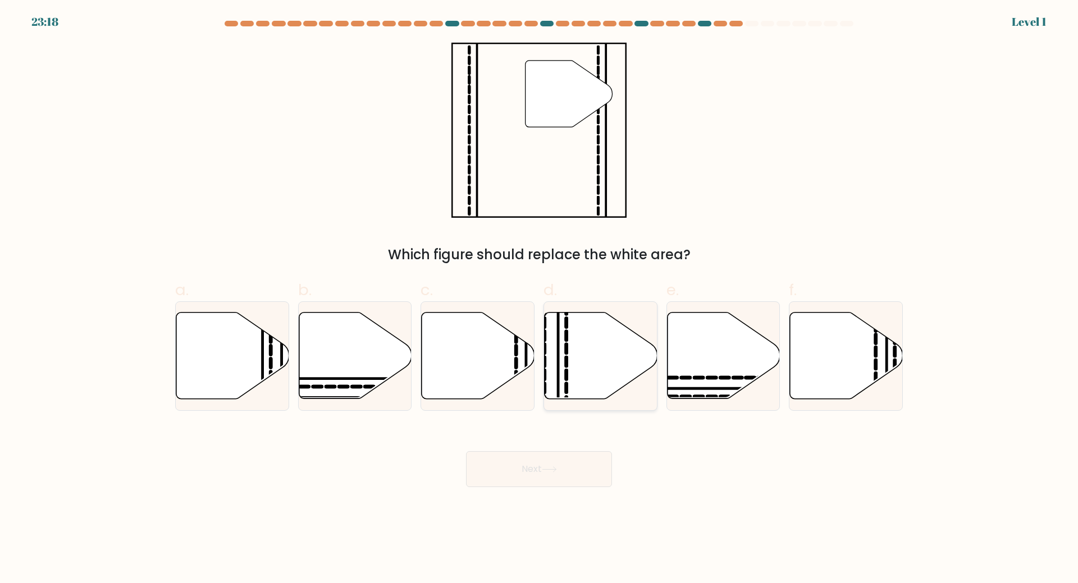
click at [629, 361] on icon at bounding box center [601, 356] width 113 height 86
click at [540, 299] on input "d." at bounding box center [539, 295] width 1 height 7
radio input "true"
click at [578, 486] on button "Next" at bounding box center [539, 469] width 146 height 36
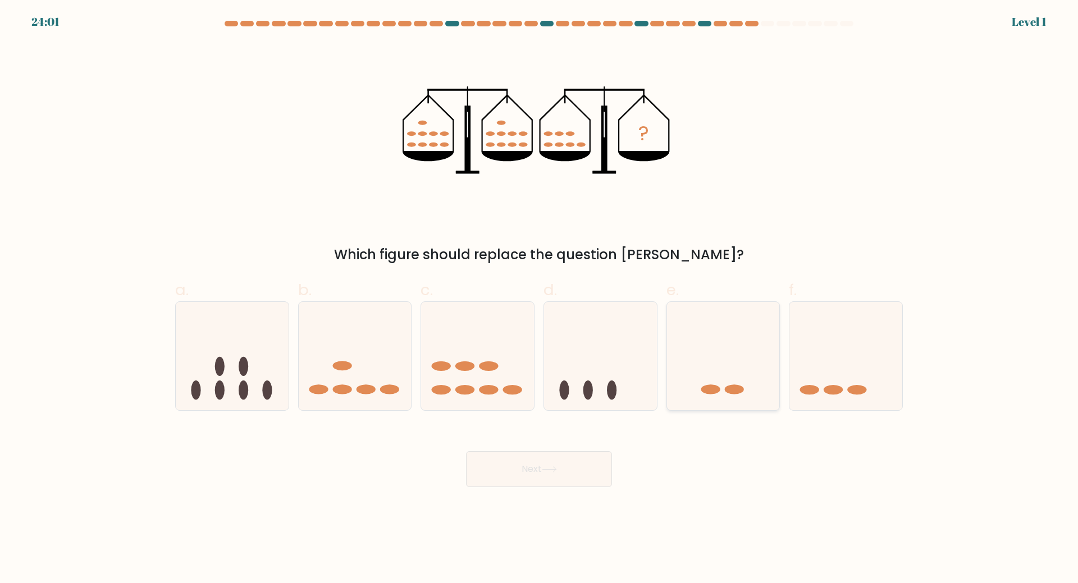
click at [678, 397] on icon at bounding box center [723, 355] width 113 height 93
click at [540, 299] on input "e." at bounding box center [539, 295] width 1 height 7
radio input "true"
click at [553, 511] on body "24:46 Level 1" at bounding box center [539, 291] width 1078 height 583
click at [566, 490] on body "24:46 Level 1" at bounding box center [539, 291] width 1078 height 583
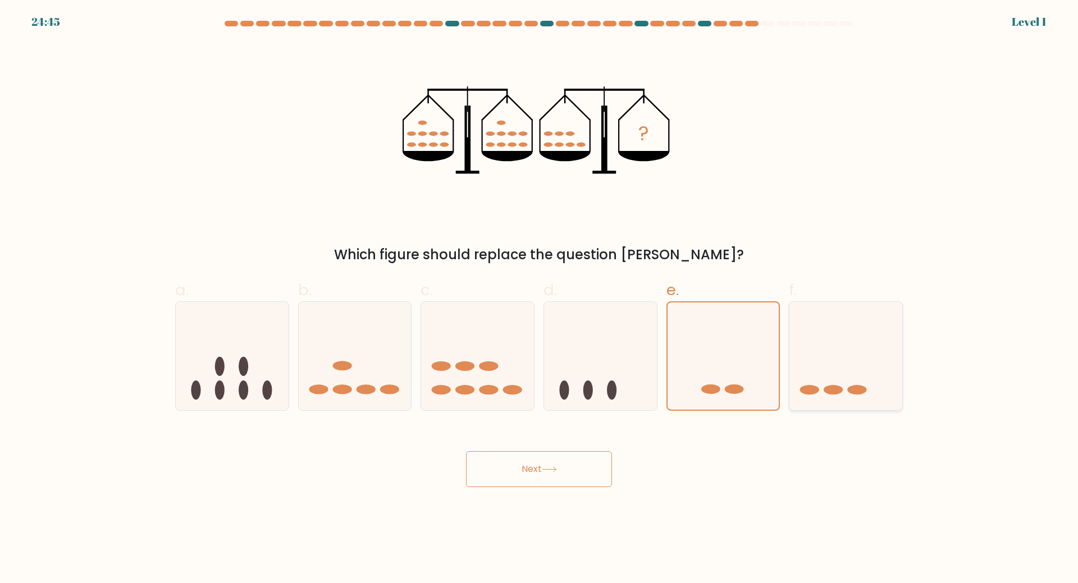
click at [799, 361] on icon at bounding box center [845, 355] width 113 height 93
click at [540, 299] on input "f." at bounding box center [539, 295] width 1 height 7
radio input "true"
click at [524, 460] on button "Next" at bounding box center [539, 469] width 146 height 36
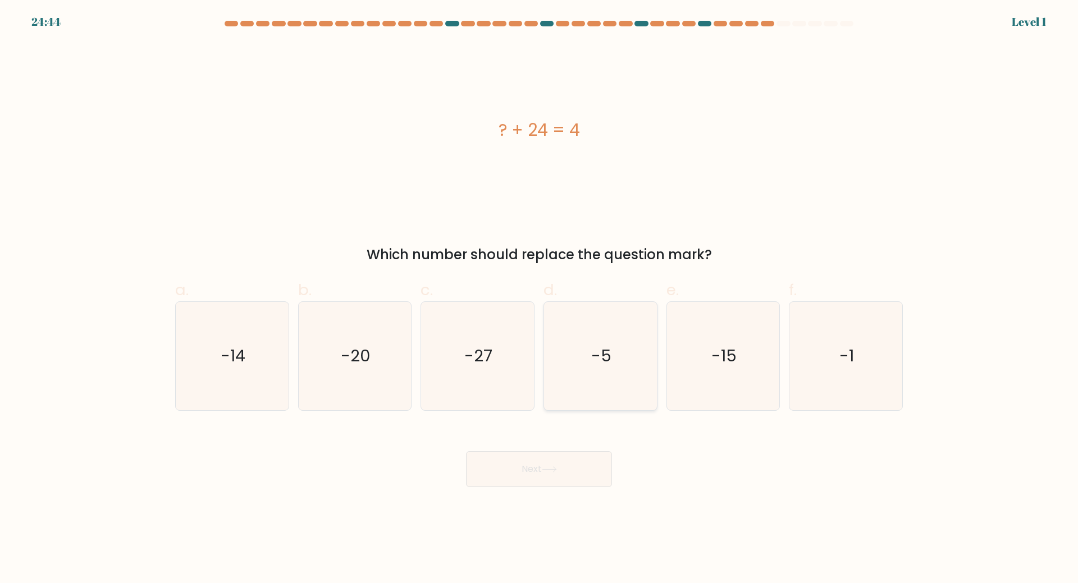
click at [587, 380] on icon "-5" at bounding box center [600, 356] width 108 height 108
click at [540, 299] on input "d. -5" at bounding box center [539, 295] width 1 height 7
radio input "true"
click at [546, 475] on button "Next" at bounding box center [539, 469] width 146 height 36
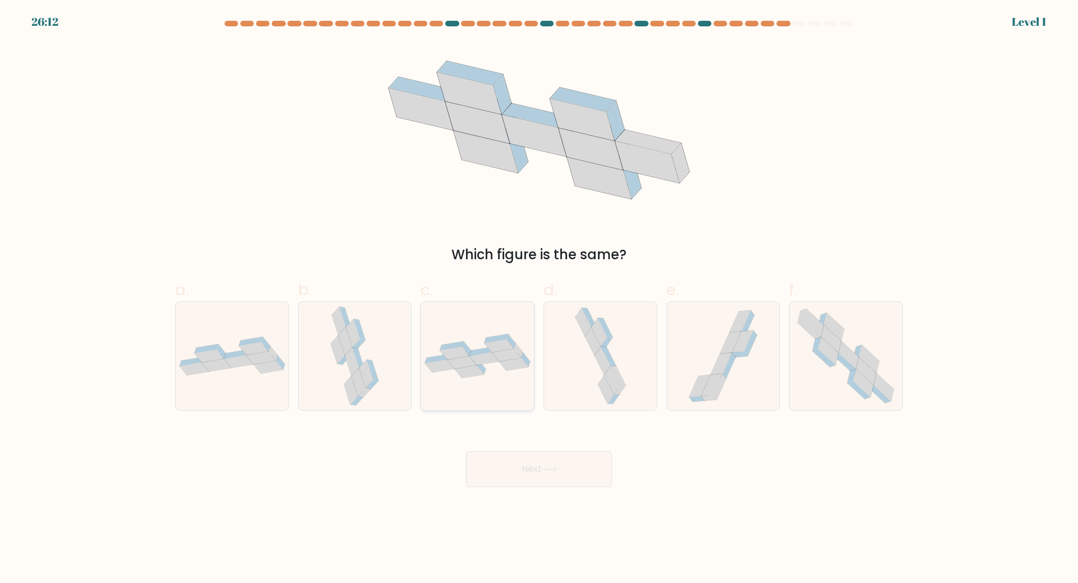
click at [468, 382] on div at bounding box center [477, 355] width 114 height 109
click at [539, 299] on input "c." at bounding box center [539, 295] width 1 height 7
radio input "true"
click at [497, 463] on button "Next" at bounding box center [539, 469] width 146 height 36
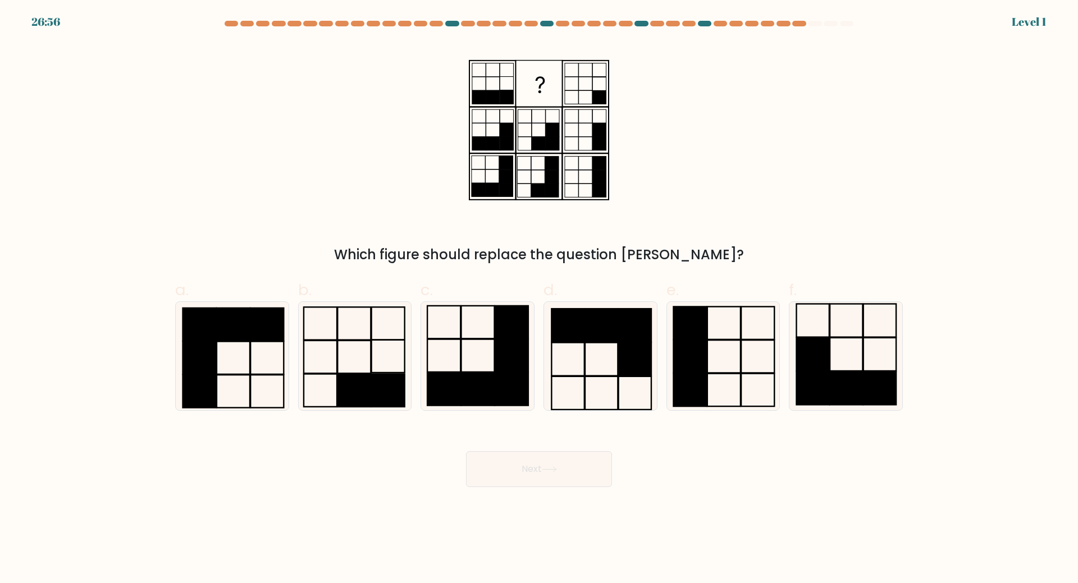
click at [296, 358] on div "b." at bounding box center [355, 344] width 123 height 132
click at [353, 387] on rect at bounding box center [354, 390] width 33 height 33
click at [539, 299] on input "b." at bounding box center [539, 295] width 1 height 7
radio input "true"
click at [548, 476] on button "Next" at bounding box center [539, 469] width 146 height 36
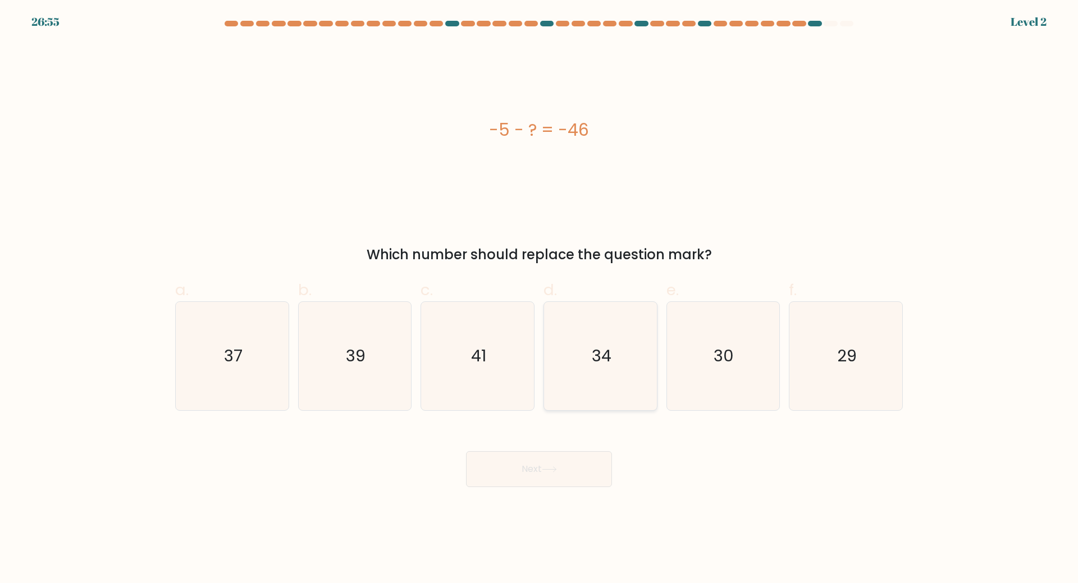
click at [623, 376] on icon "34" at bounding box center [600, 356] width 108 height 108
click at [540, 299] on input "d. 34" at bounding box center [539, 295] width 1 height 7
radio input "true"
click at [585, 467] on button "Next" at bounding box center [539, 469] width 146 height 36
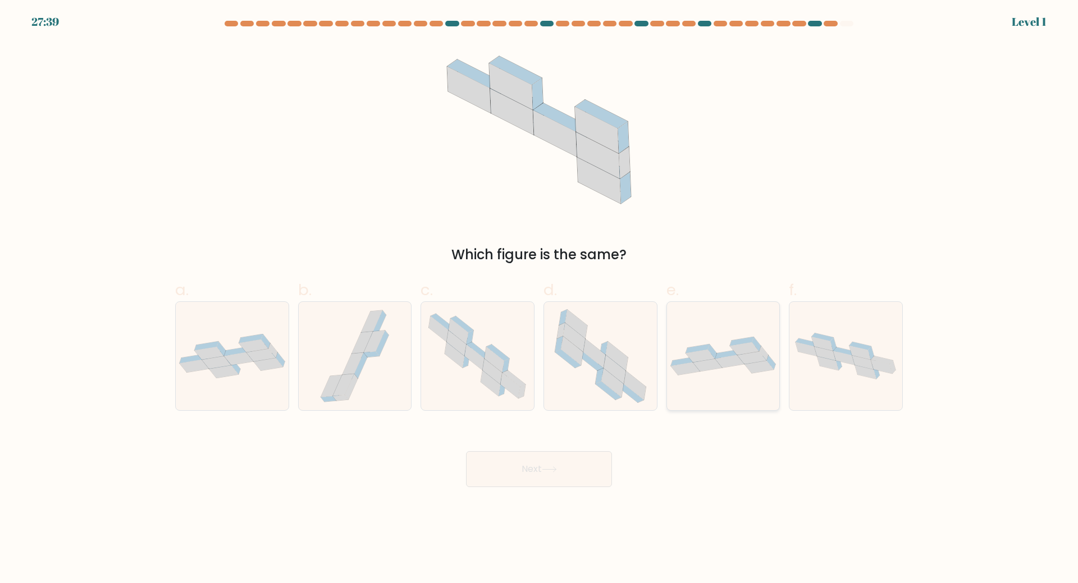
click at [698, 384] on div at bounding box center [723, 355] width 114 height 109
click at [540, 299] on input "e." at bounding box center [539, 295] width 1 height 7
radio input "true"
click at [602, 479] on button "Next" at bounding box center [539, 469] width 146 height 36
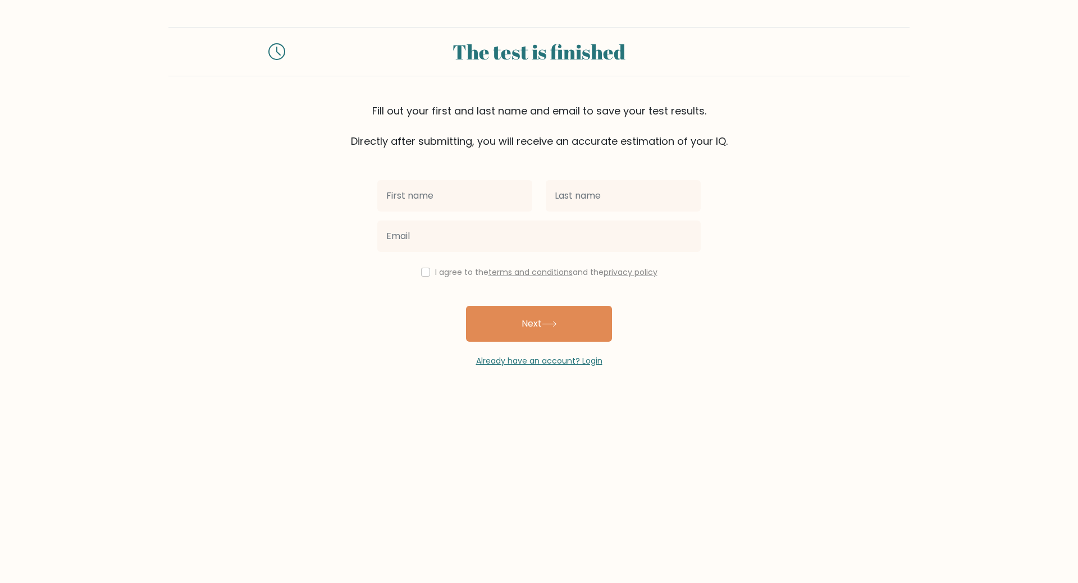
click at [510, 195] on input "text" at bounding box center [454, 195] width 155 height 31
type input "Jana"
click at [593, 198] on input "text" at bounding box center [623, 195] width 155 height 31
type input "Máčková"
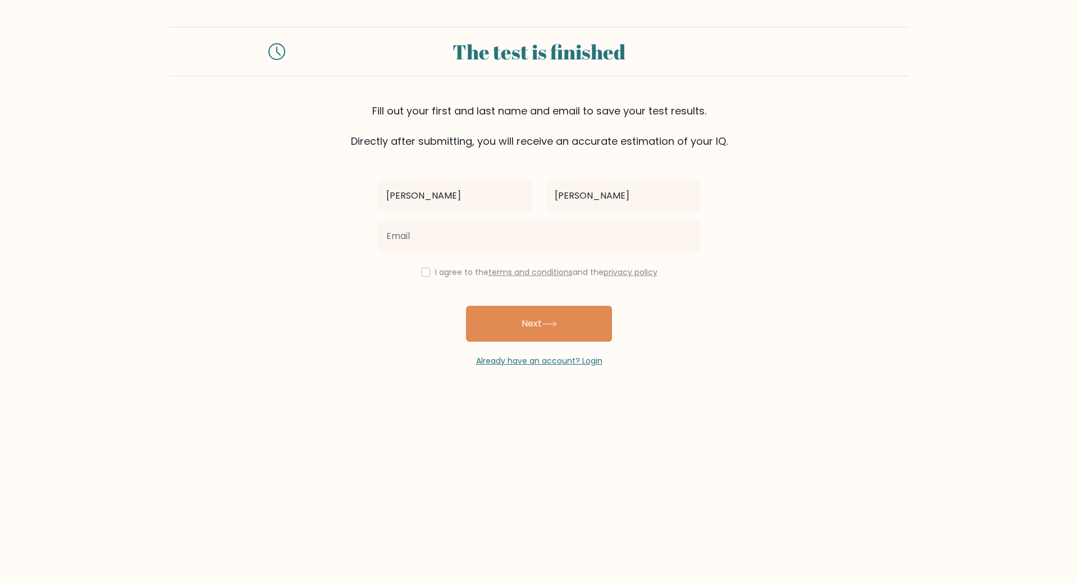
click at [244, 248] on form "The test is finished Fill out your first and last name and email to save your t…" at bounding box center [539, 197] width 1078 height 340
click at [435, 255] on div at bounding box center [539, 236] width 337 height 40
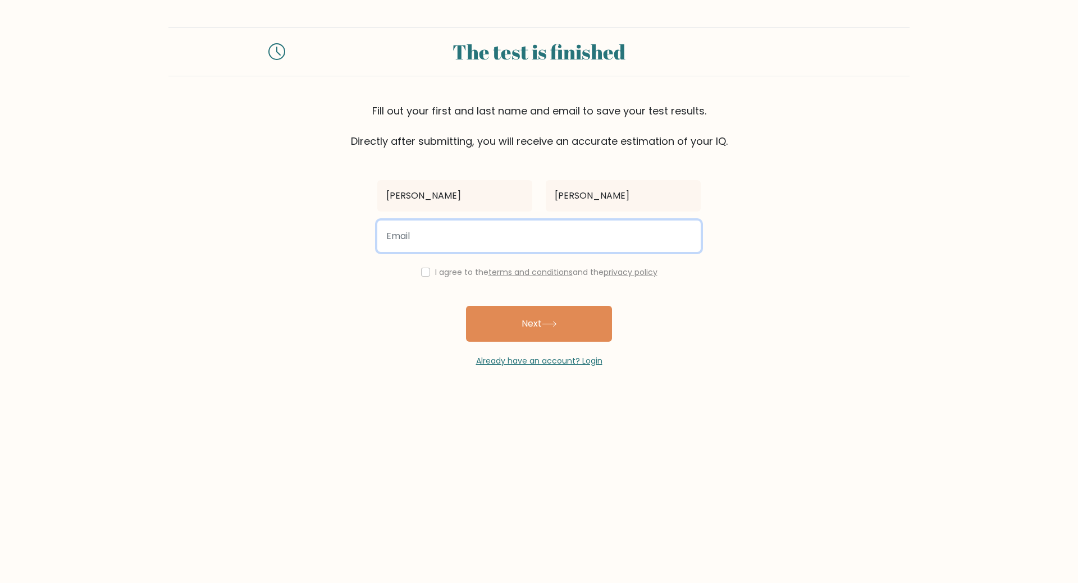
click at [437, 244] on input "email" at bounding box center [538, 236] width 323 height 31
type input "janefoto@email.cz"
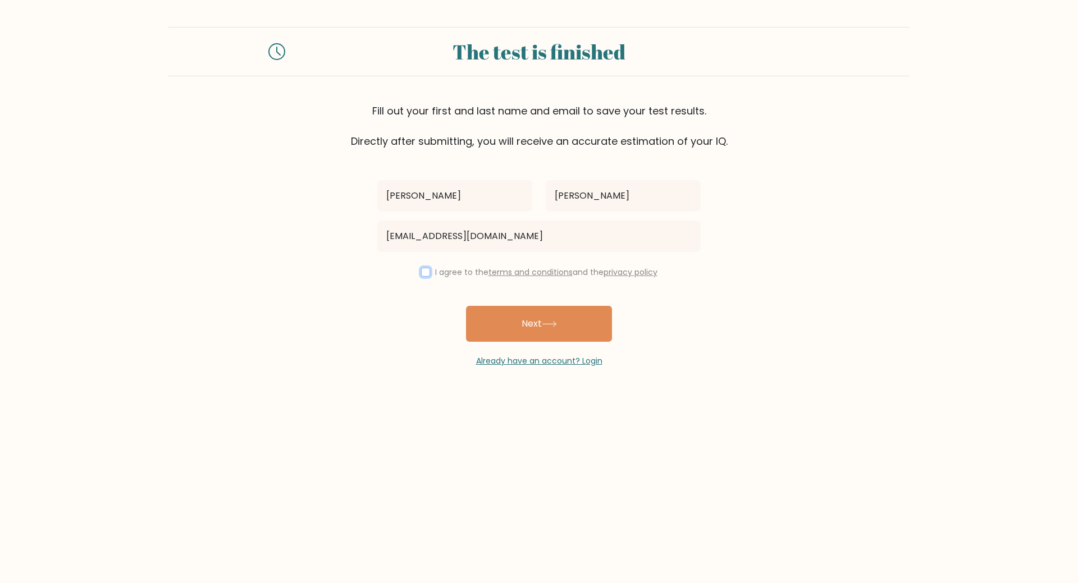
click at [421, 273] on input "checkbox" at bounding box center [425, 272] width 9 height 9
checkbox input "true"
click at [517, 325] on button "Next" at bounding box center [539, 324] width 146 height 36
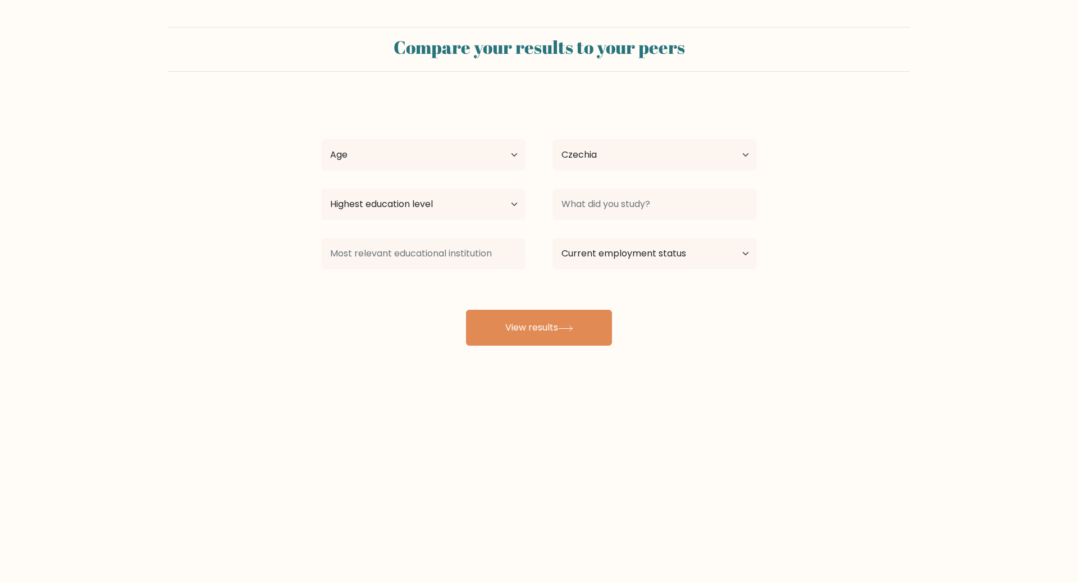
select select "CZ"
click at [436, 144] on select "Age Under [DEMOGRAPHIC_DATA] [DEMOGRAPHIC_DATA] [DEMOGRAPHIC_DATA] [DEMOGRAPHIC…" at bounding box center [423, 154] width 204 height 31
click at [321, 139] on select "Age Under [DEMOGRAPHIC_DATA] [DEMOGRAPHIC_DATA] [DEMOGRAPHIC_DATA] [DEMOGRAPHIC…" at bounding box center [423, 154] width 204 height 31
click at [397, 166] on select "Age Under 18 years old 18-24 years old 25-34 years old 35-44 years old 45-54 ye…" at bounding box center [423, 154] width 204 height 31
select select "25_34"
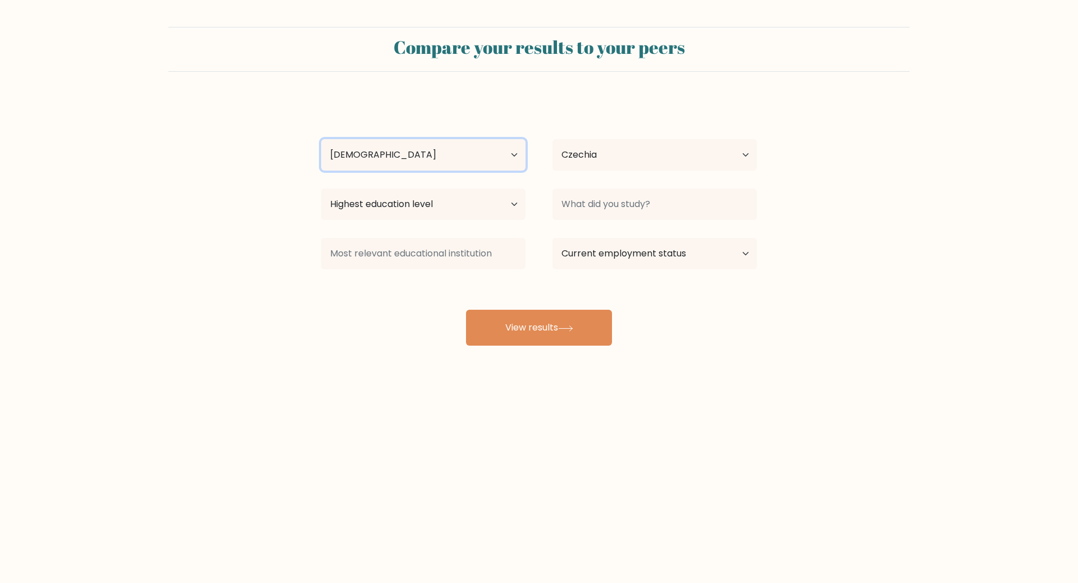
click at [321, 139] on select "Age Under 18 years old 18-24 years old 25-34 years old 35-44 years old 45-54 ye…" at bounding box center [423, 154] width 204 height 31
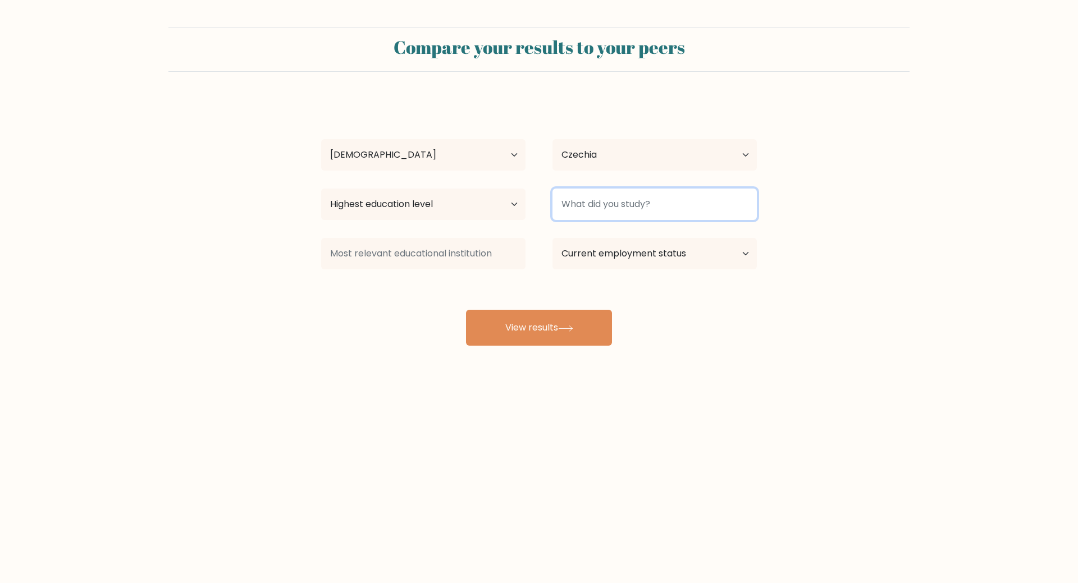
click at [605, 209] on input at bounding box center [654, 204] width 204 height 31
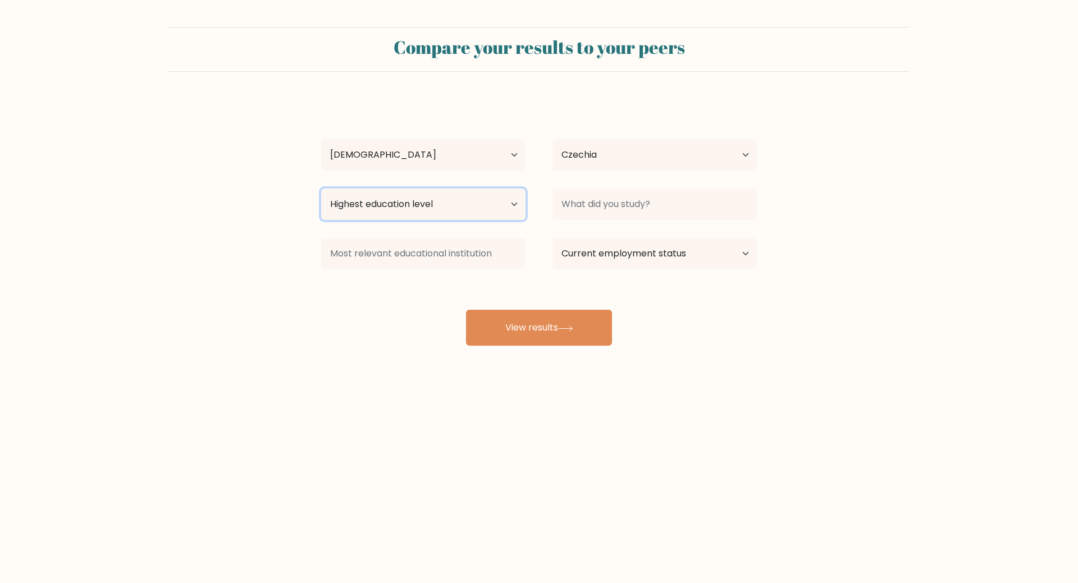
click at [432, 214] on select "Highest education level No schooling Primary Lower Secondary Upper Secondary Oc…" at bounding box center [423, 204] width 204 height 31
select select "bachelors_degree"
click at [321, 189] on select "Highest education level No schooling Primary Lower Secondary Upper Secondary Oc…" at bounding box center [423, 204] width 204 height 31
click at [303, 325] on form "Compare your results to your peers Jana Máčková Age Under 18 years old 18-24 ye…" at bounding box center [539, 186] width 1078 height 319
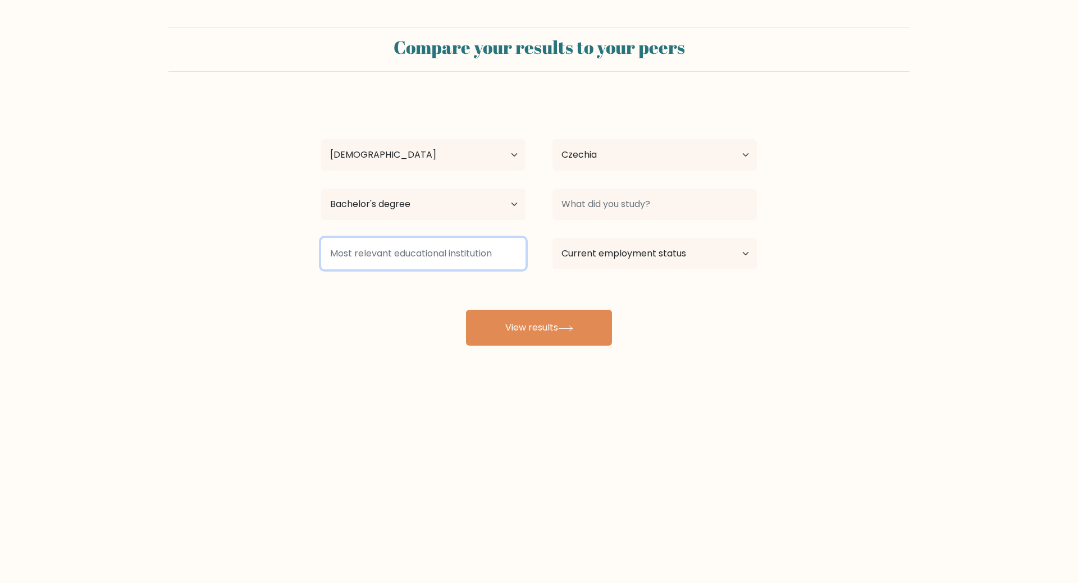
click at [405, 267] on input at bounding box center [423, 253] width 204 height 31
click at [559, 264] on select "Current employment status Employed Student Retired Other / prefer not to answer" at bounding box center [654, 253] width 204 height 31
select select "other"
click at [552, 238] on select "Current employment status Employed Student Retired Other / prefer not to answer" at bounding box center [654, 253] width 204 height 31
click at [588, 221] on div at bounding box center [654, 204] width 231 height 40
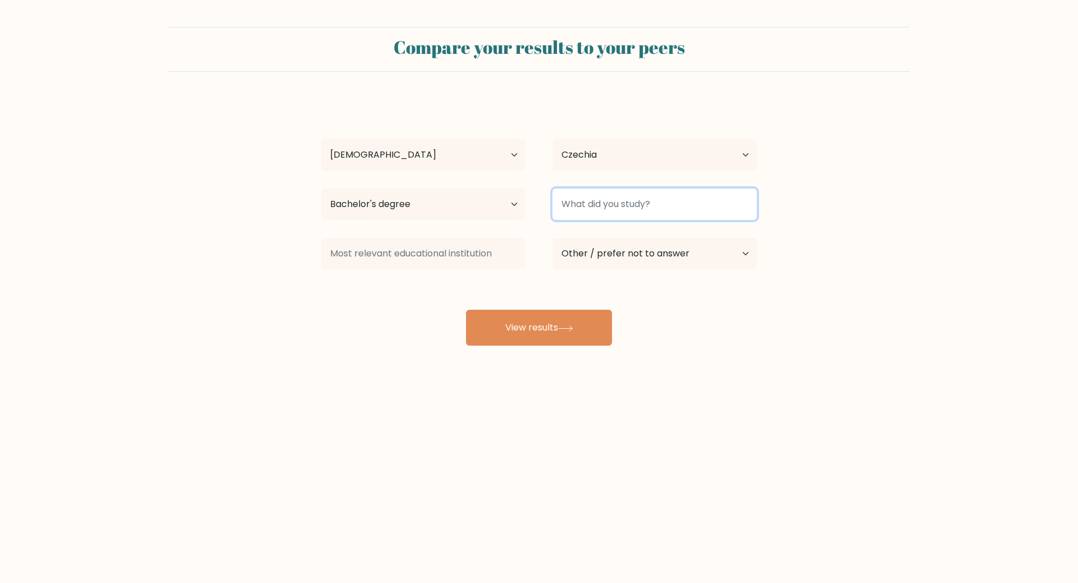
click at [588, 211] on input at bounding box center [654, 204] width 204 height 31
type input "Finance"
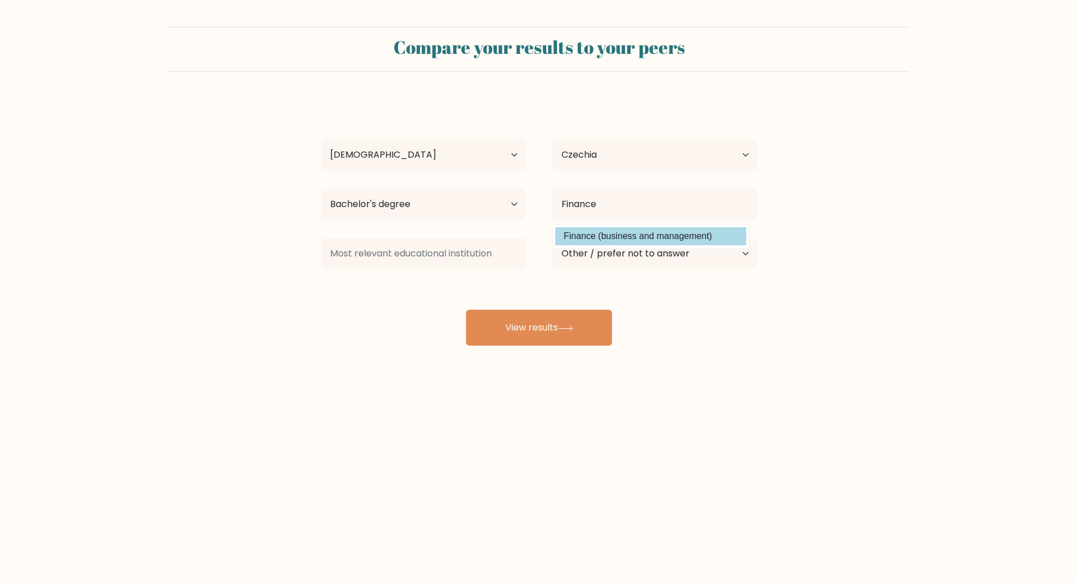
click at [620, 242] on div "Jana Máčková Age Under 18 years old 18-24 years old 25-34 years old 35-44 years…" at bounding box center [538, 222] width 449 height 247
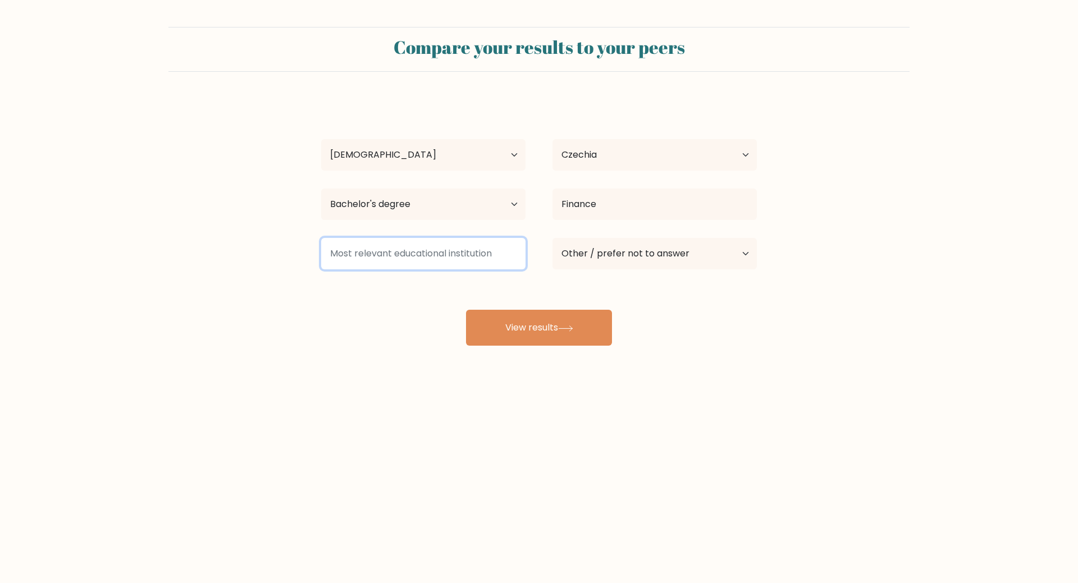
click at [426, 262] on input at bounding box center [423, 253] width 204 height 31
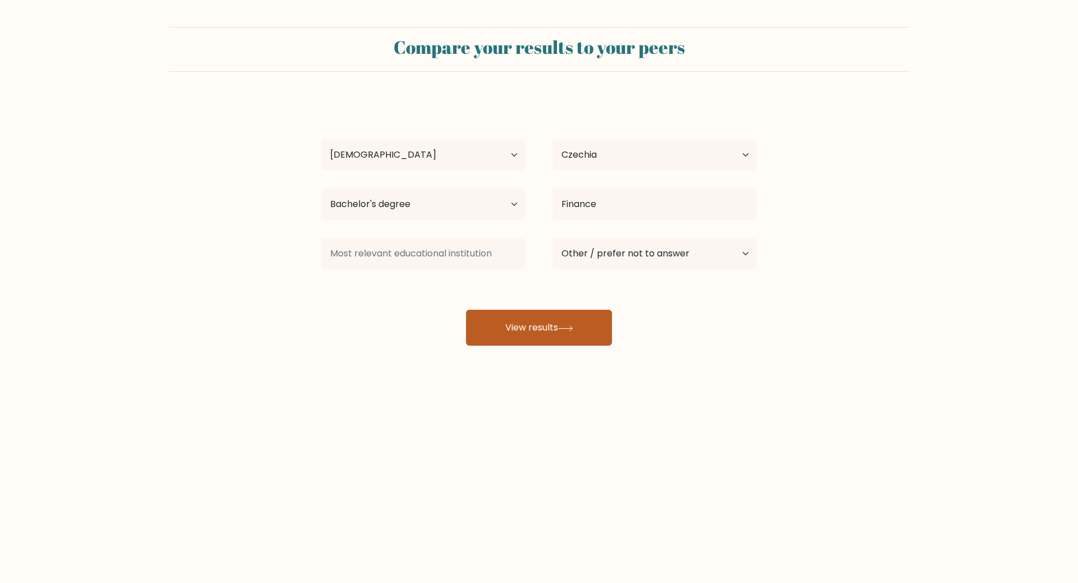
click at [497, 321] on button "View results" at bounding box center [539, 328] width 146 height 36
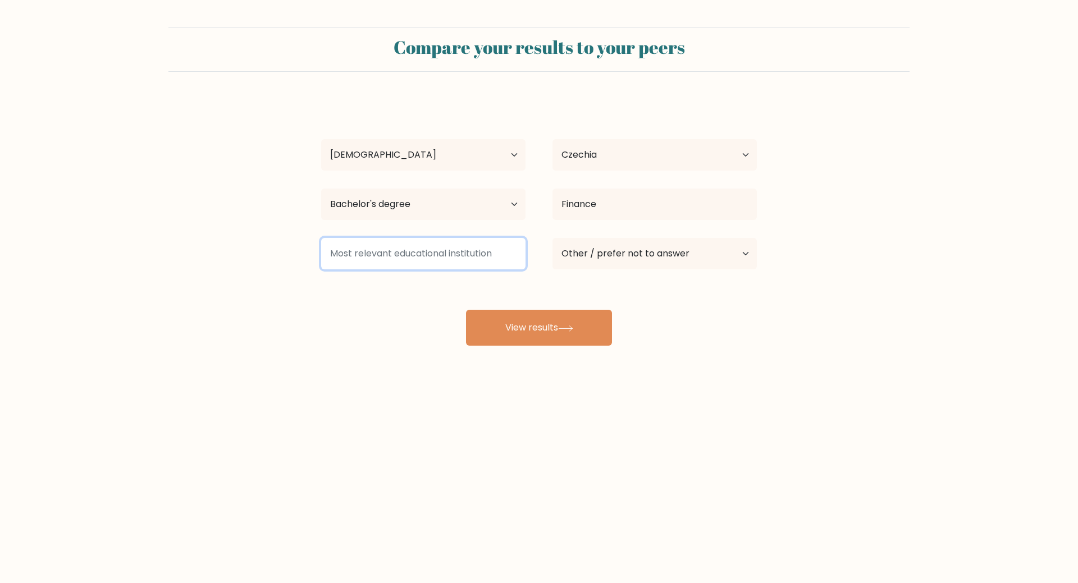
click at [432, 252] on input at bounding box center [423, 253] width 204 height 31
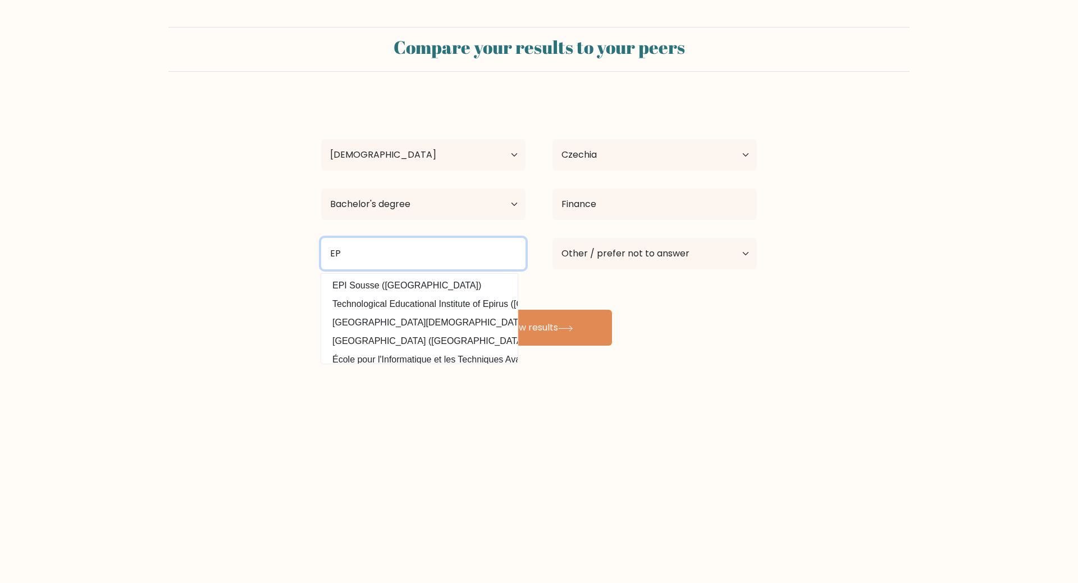
type input "E"
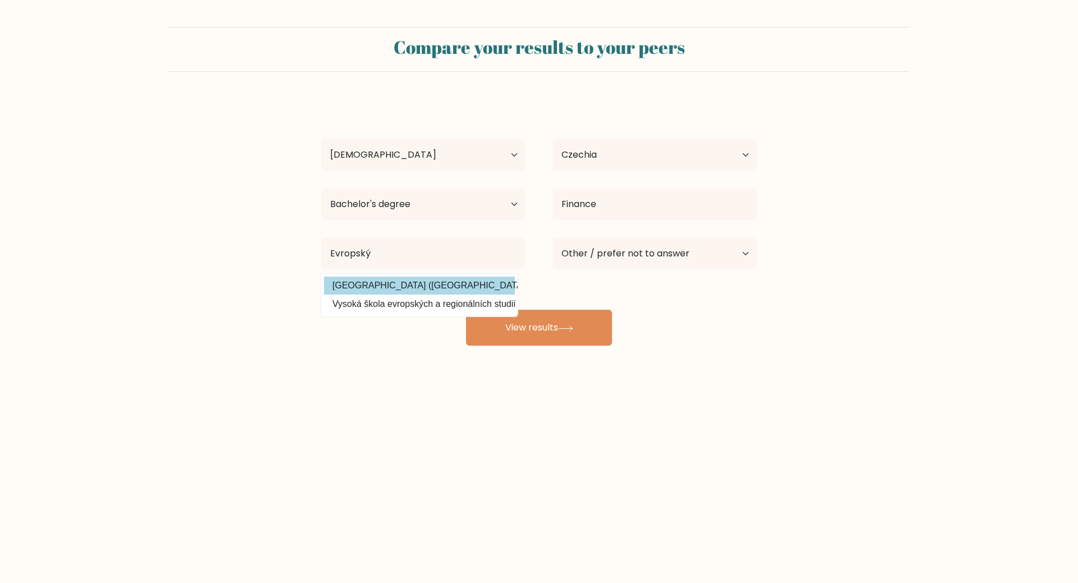
click at [479, 286] on div "Jana Máčková Age Under 18 years old 18-24 years old 25-34 years old 35-44 years…" at bounding box center [538, 222] width 449 height 247
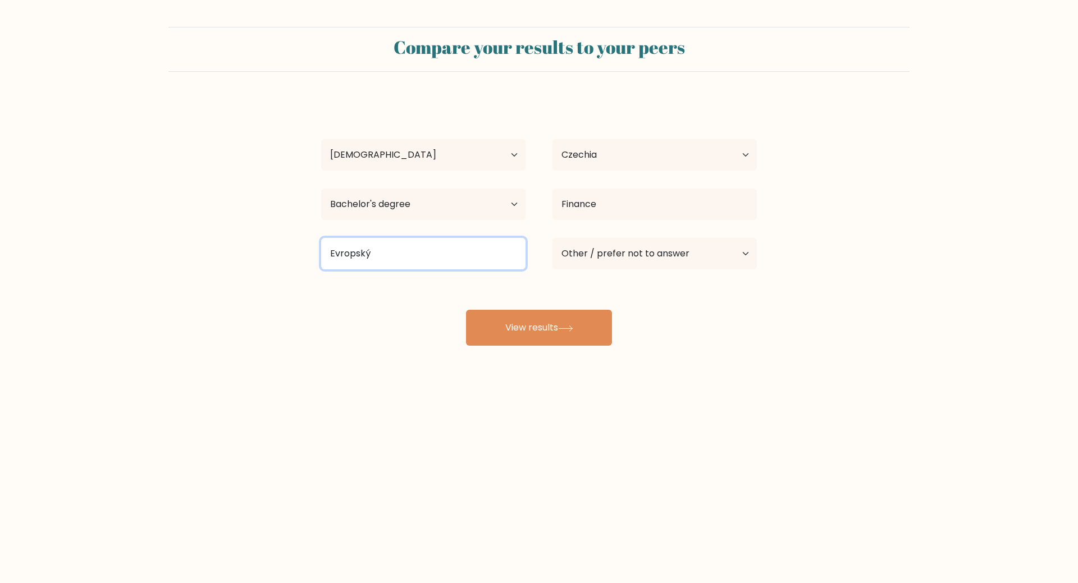
click at [422, 248] on input "Evropský" at bounding box center [423, 253] width 204 height 31
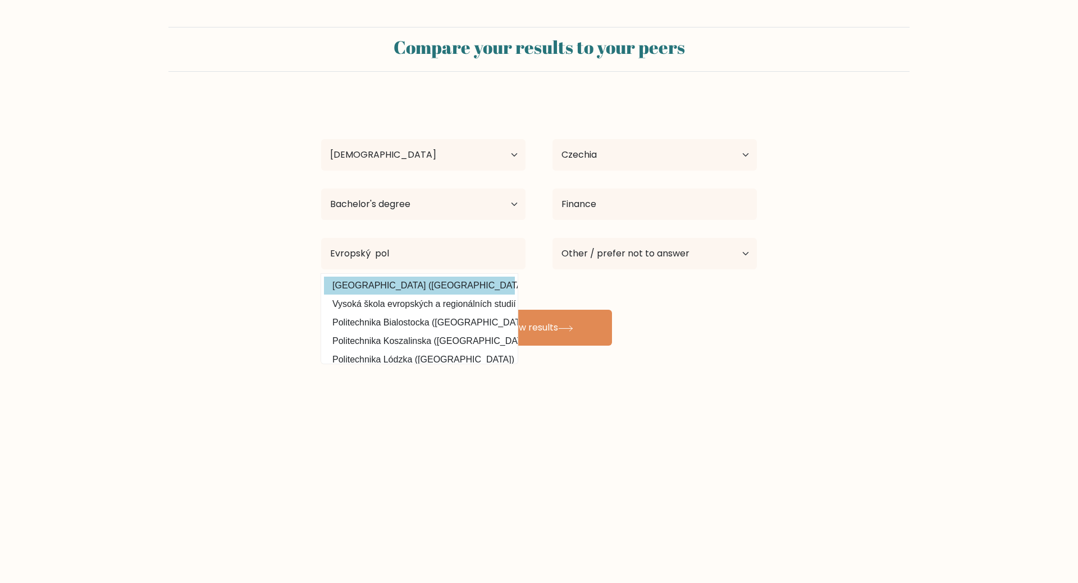
click at [442, 290] on div "Jana Máčková Age Under 18 years old 18-24 years old 25-34 years old 35-44 years…" at bounding box center [538, 222] width 449 height 247
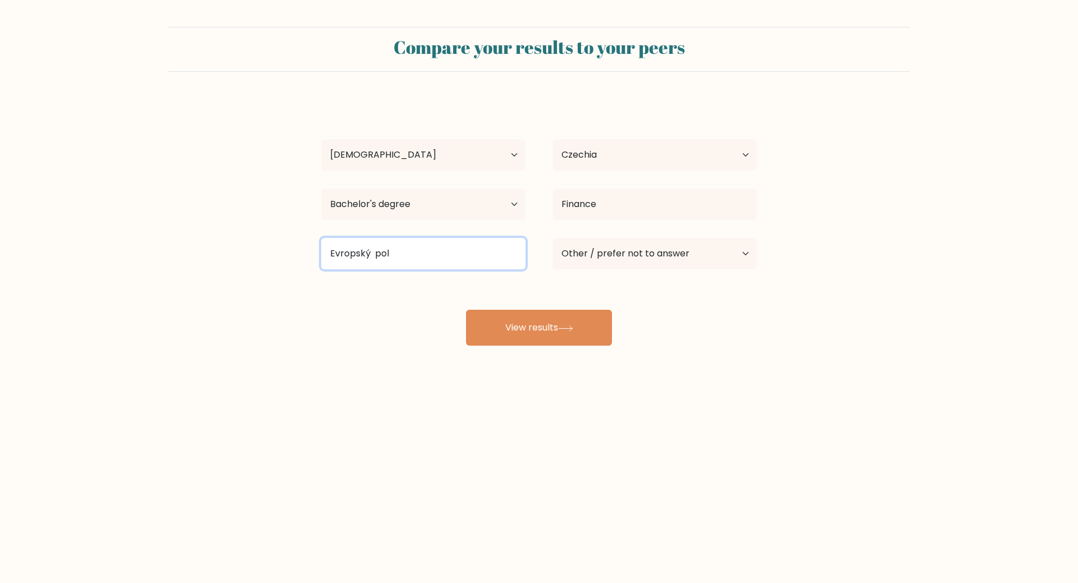
click at [423, 260] on input "Evropský pol" at bounding box center [423, 253] width 204 height 31
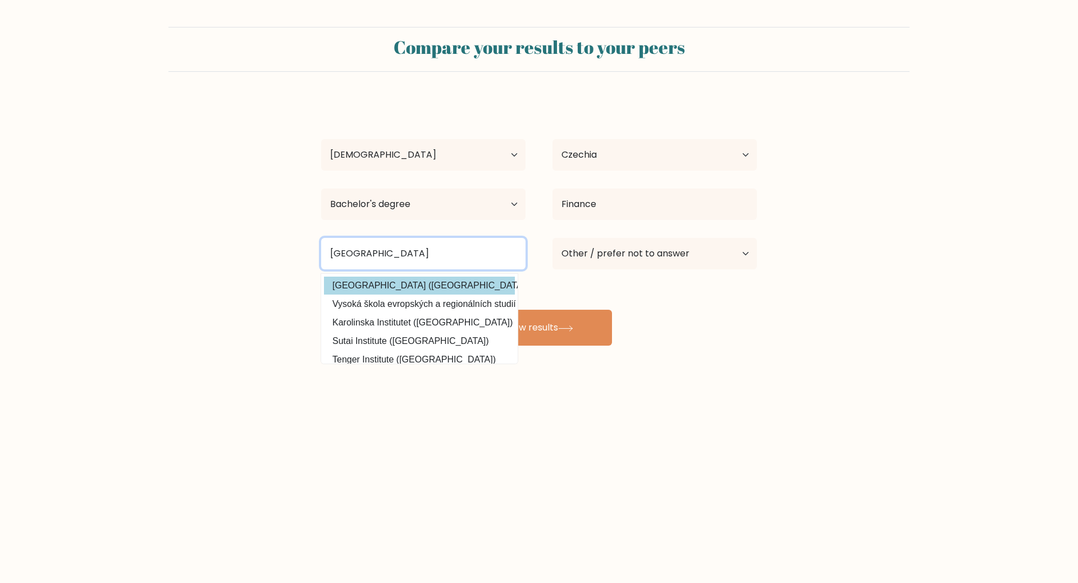
type input "Evropský polytechnický institut"
click at [432, 279] on div "Jana Máčková Age Under 18 years old 18-24 years old 25-34 years old 35-44 years…" at bounding box center [538, 222] width 449 height 247
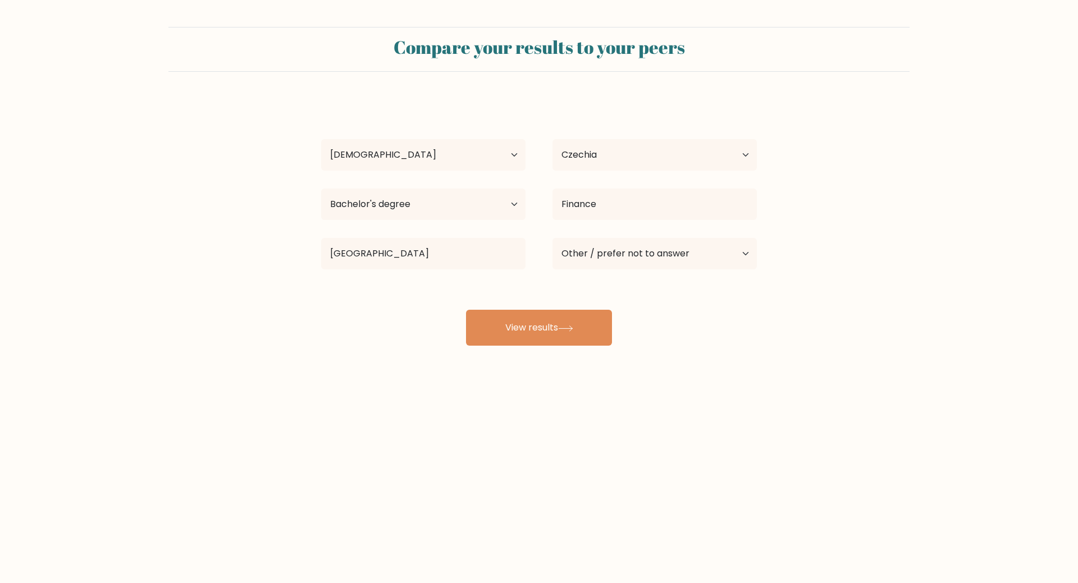
drag, startPoint x: 391, startPoint y: 342, endPoint x: 427, endPoint y: 342, distance: 36.5
click at [397, 342] on div "Jana Máčková Age Under 18 years old 18-24 years old 25-34 years old 35-44 years…" at bounding box center [538, 222] width 449 height 247
click at [540, 342] on button "View results" at bounding box center [539, 328] width 146 height 36
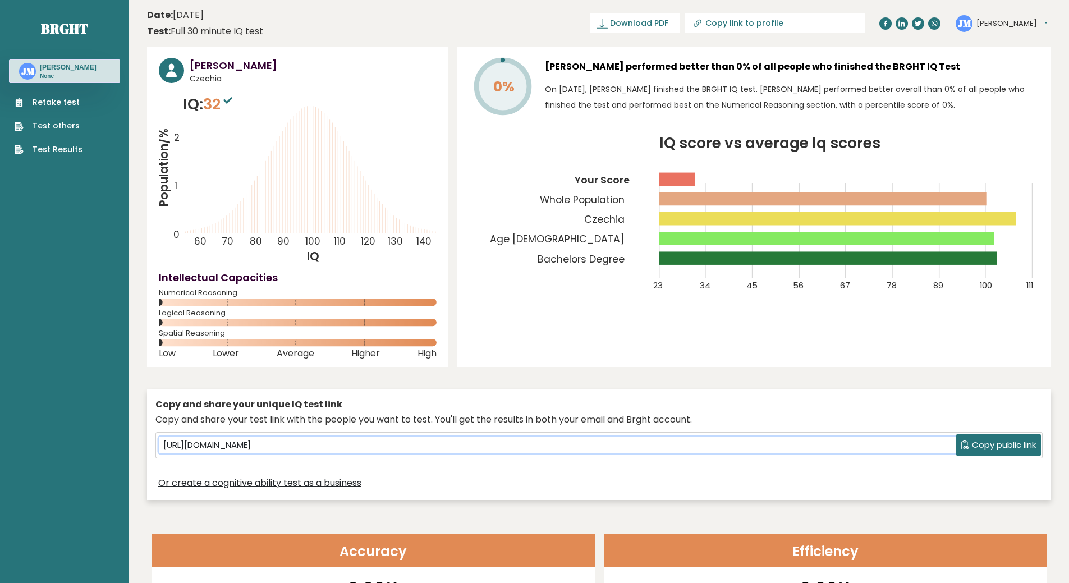
click at [325, 443] on input "[URL][DOMAIN_NAME]" at bounding box center [558, 445] width 798 height 17
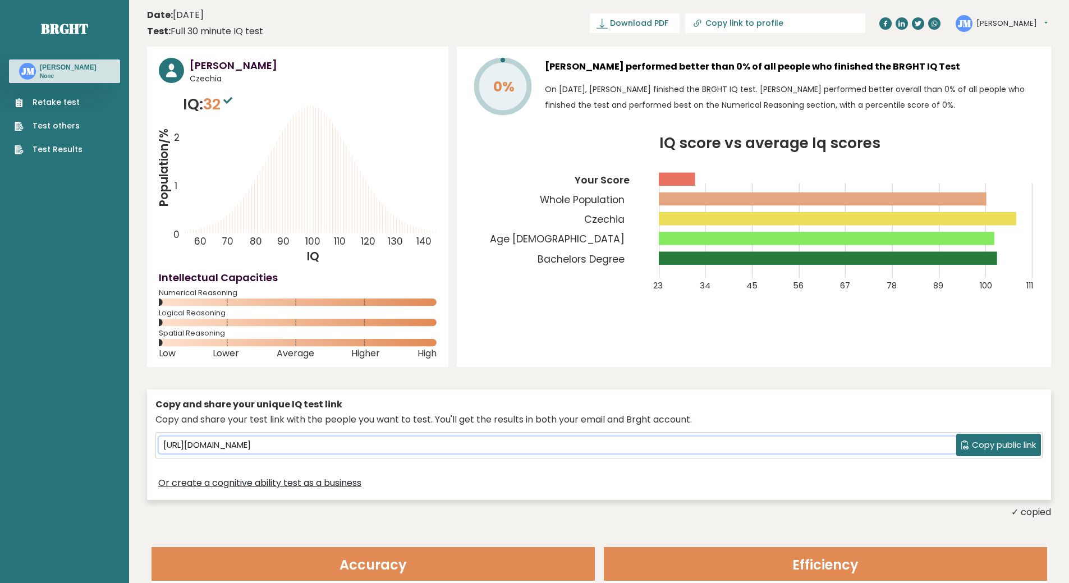
click at [542, 451] on input "[URL][DOMAIN_NAME]" at bounding box center [558, 445] width 798 height 17
drag, startPoint x: 550, startPoint y: 445, endPoint x: 16, endPoint y: 444, distance: 534.5
click at [371, 441] on input "[URL][DOMAIN_NAME]" at bounding box center [558, 445] width 798 height 17
click at [365, 448] on input "[URL][DOMAIN_NAME]" at bounding box center [558, 445] width 798 height 17
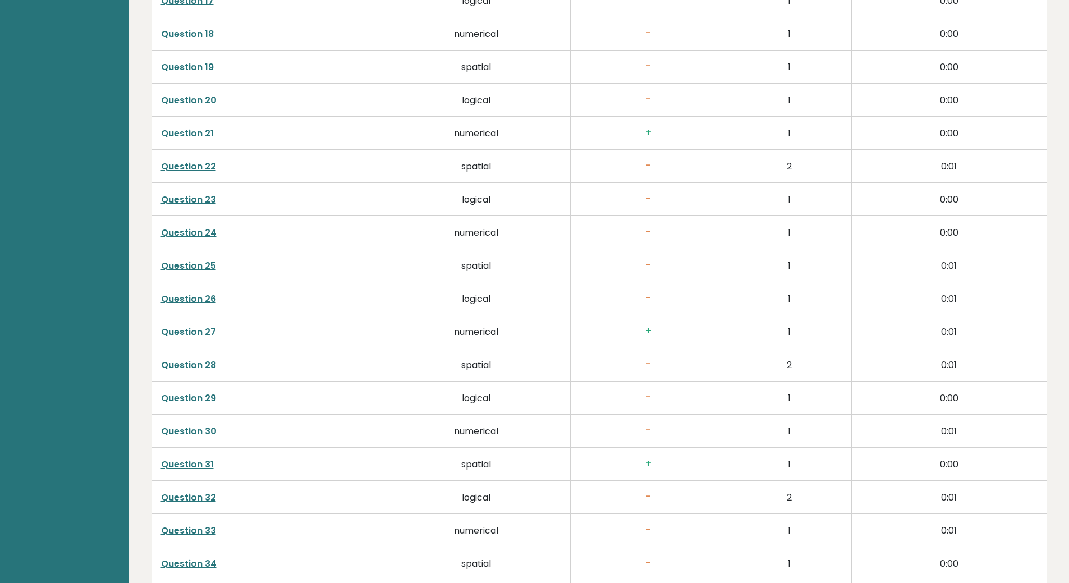
scroll to position [2470, 0]
